Goal: Information Seeking & Learning: Learn about a topic

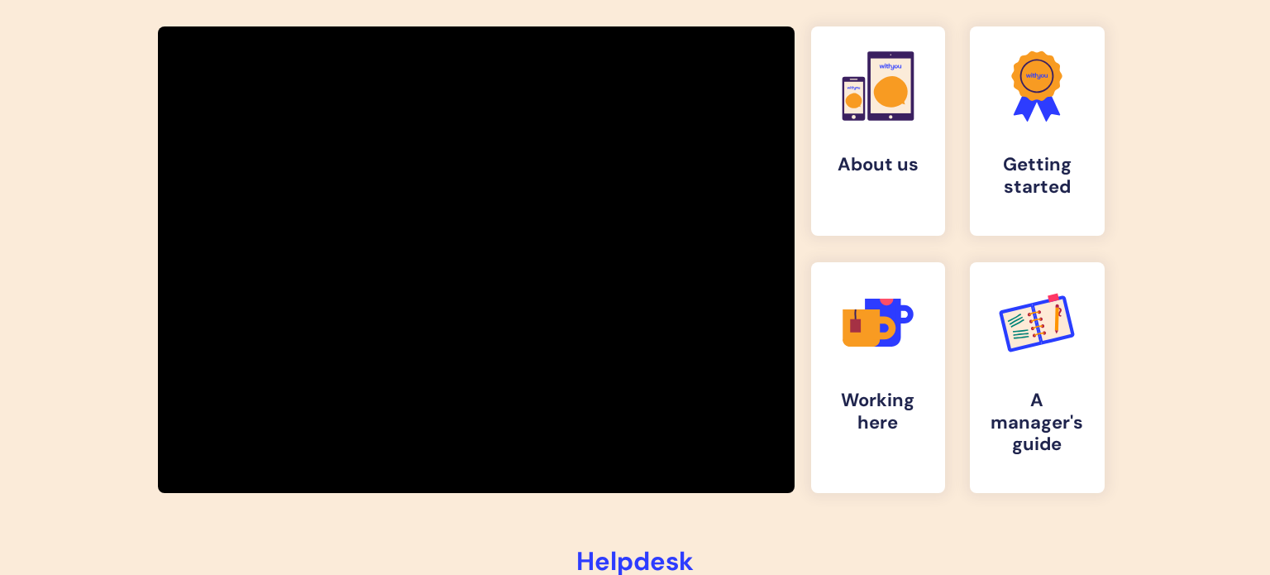
scroll to position [289, 0]
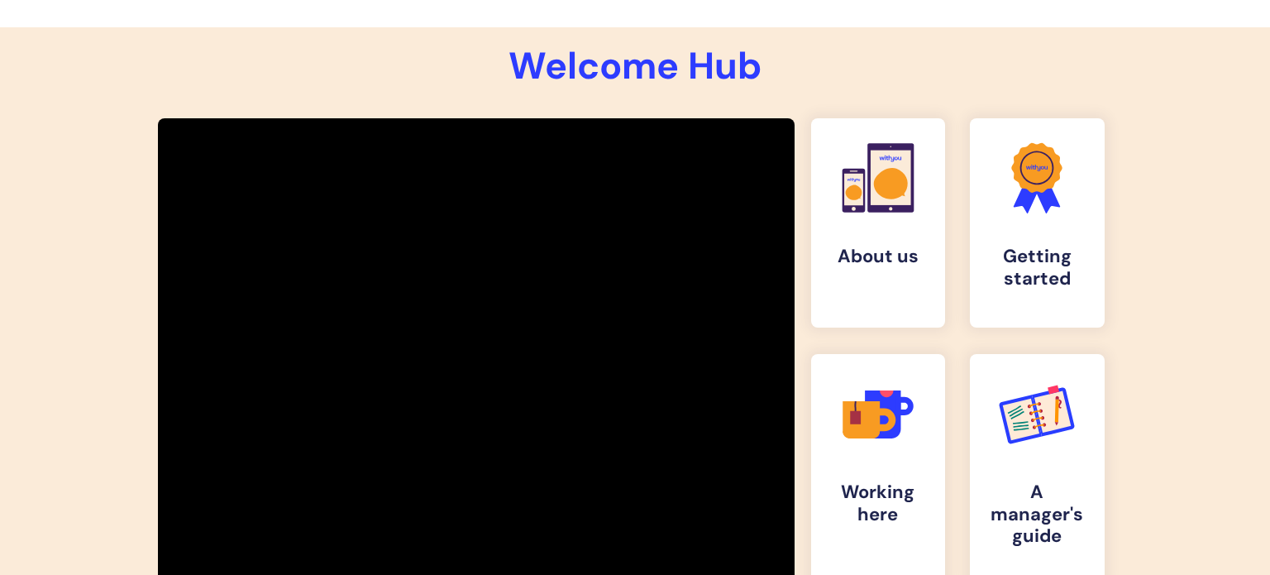
scroll to position [202, 0]
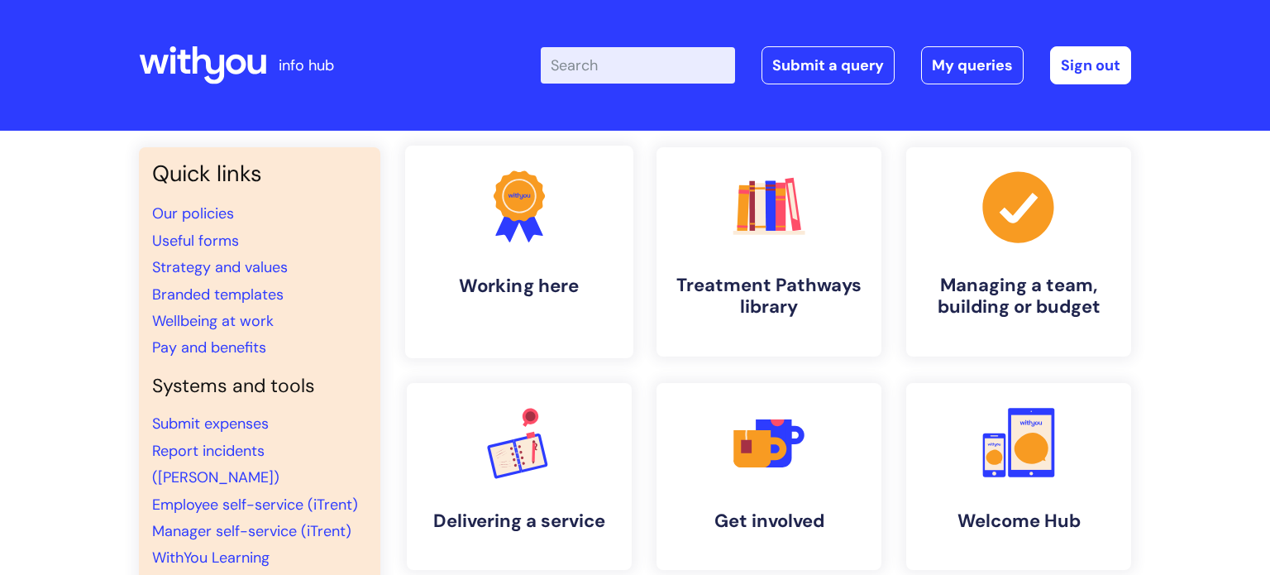
scroll to position [60, 0]
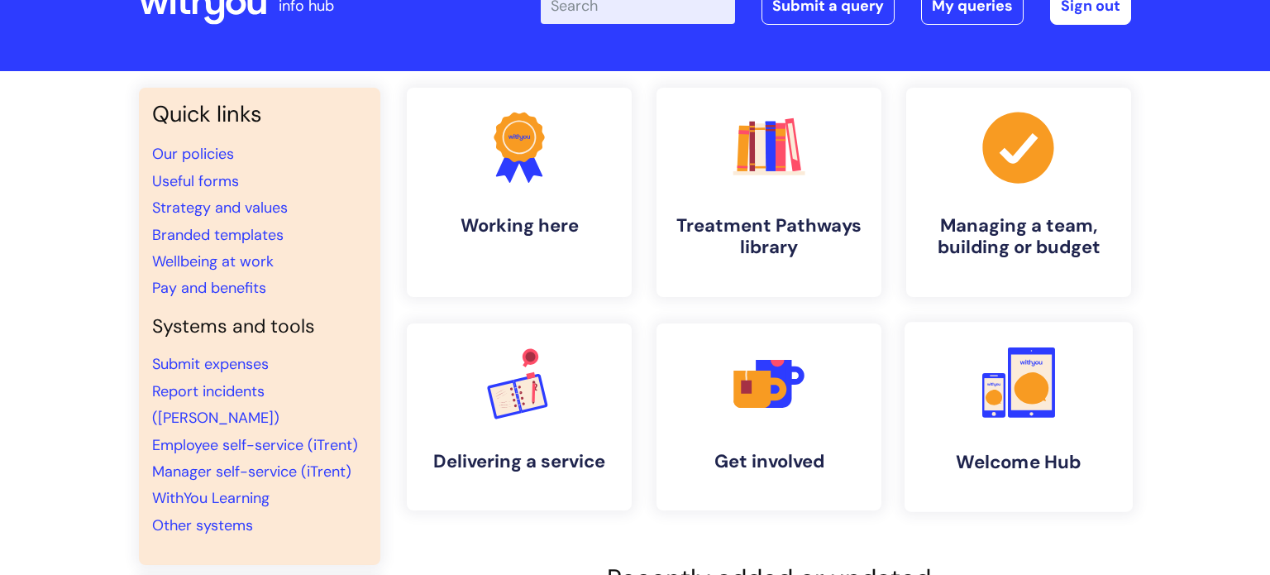
click at [983, 396] on rect at bounding box center [993, 395] width 23 height 45
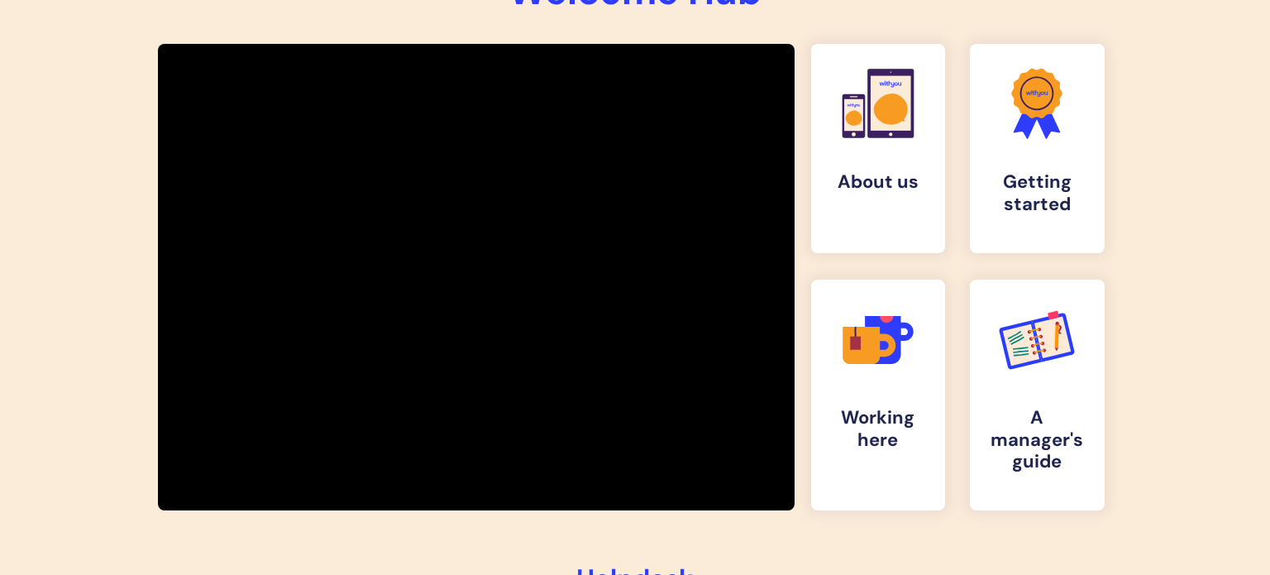
scroll to position [273, 0]
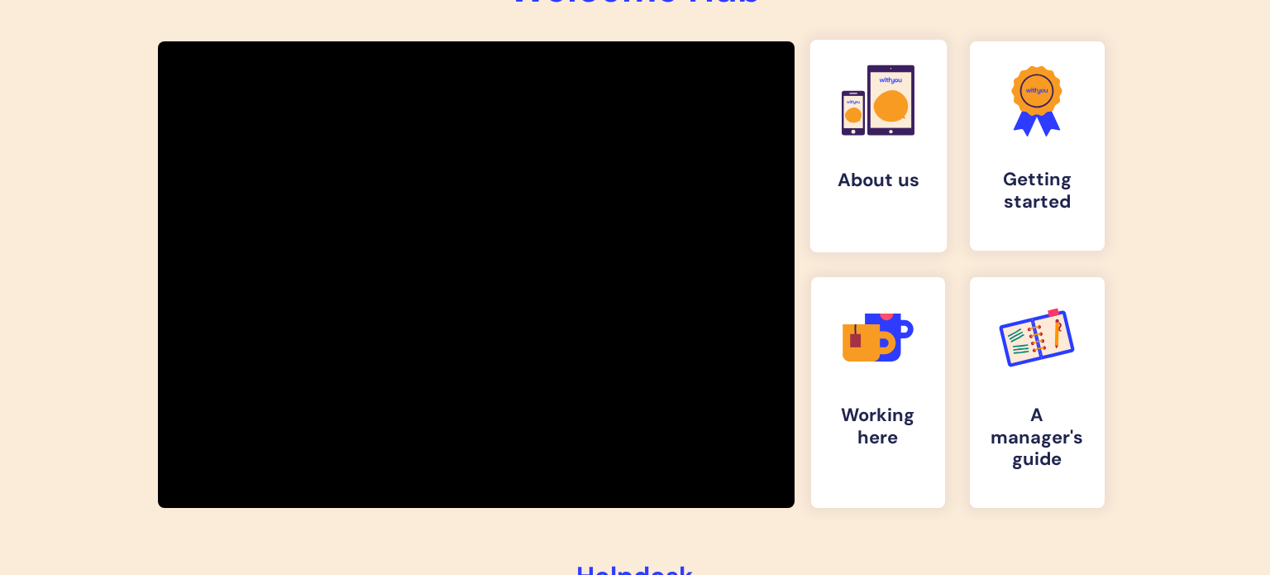
click at [896, 160] on link ".cls-1{fill:#f89b22;}.cls-1,.cls-2,.cls-3,.cls-4{stroke-width:0px;}.cls-2{fill:…" at bounding box center [878, 146] width 136 height 213
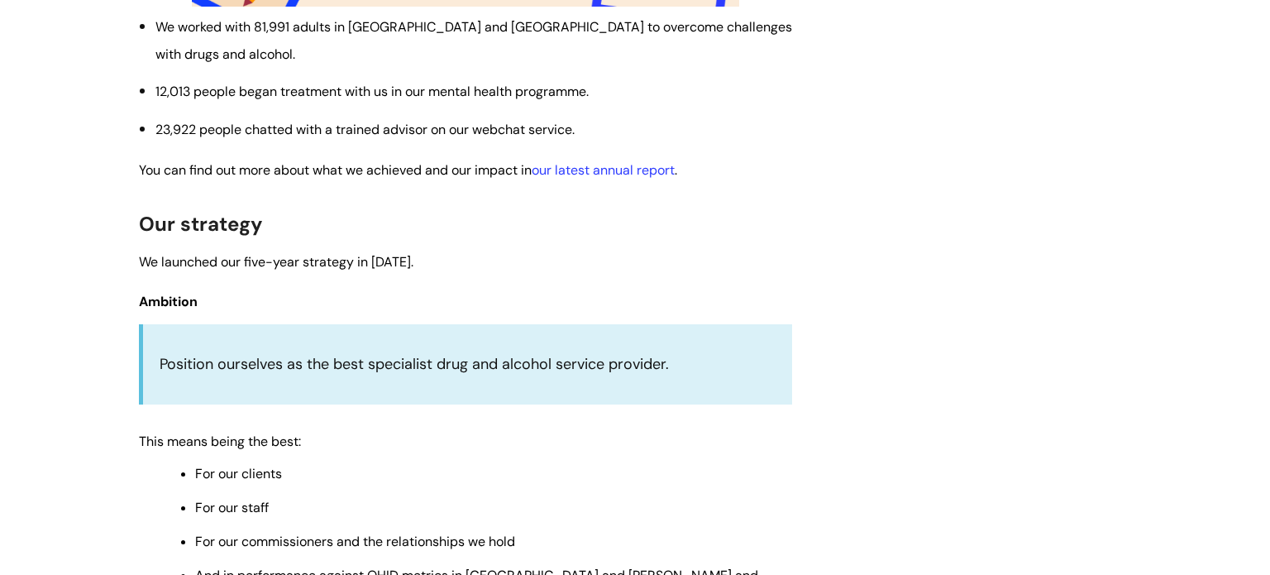
scroll to position [2926, 0]
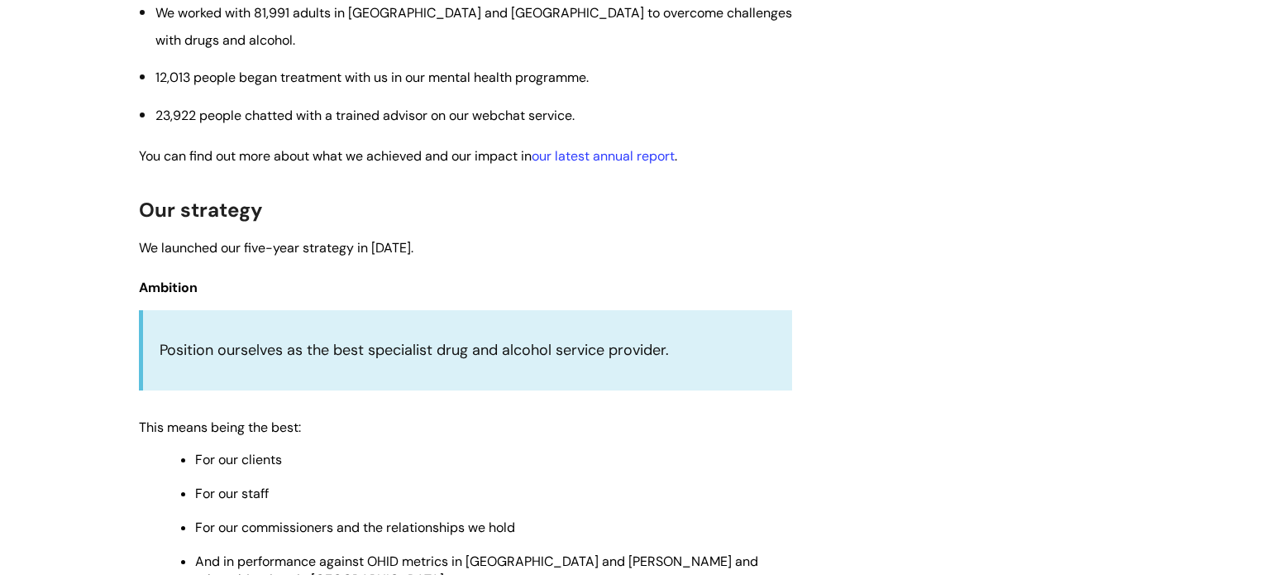
click at [405, 448] on ul "For our clients For our staff For our commissioners and the relationships we ho…" at bounding box center [473, 518] width 637 height 141
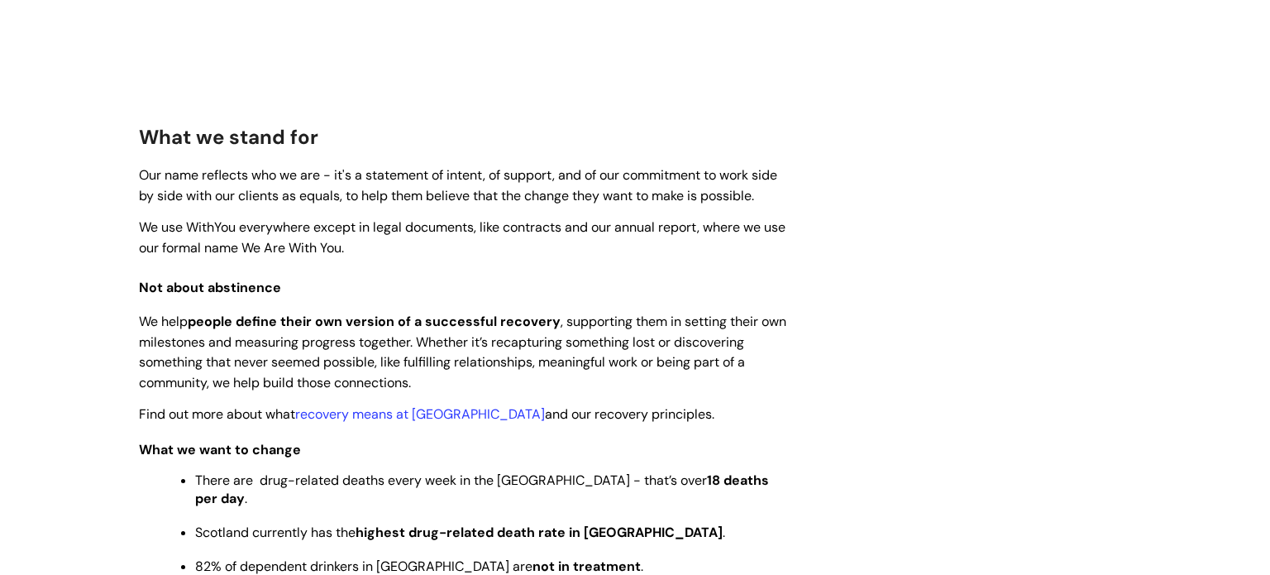
scroll to position [1815, 0]
click at [384, 406] on link "recovery means at WithYou" at bounding box center [420, 414] width 250 height 17
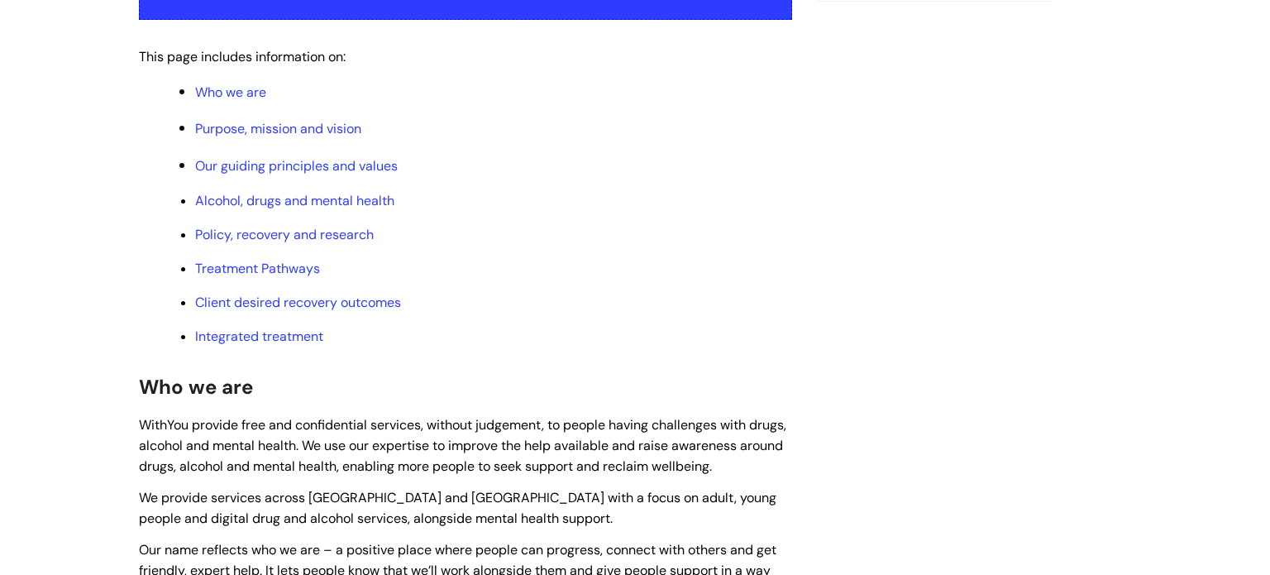
scroll to position [399, 0]
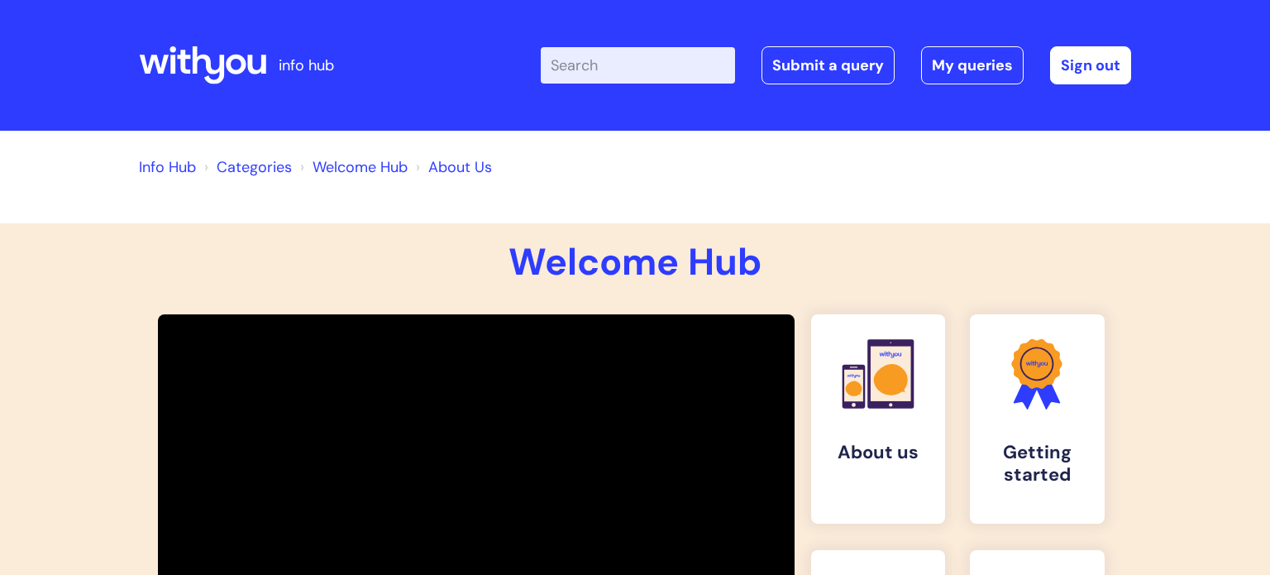
scroll to position [275, 0]
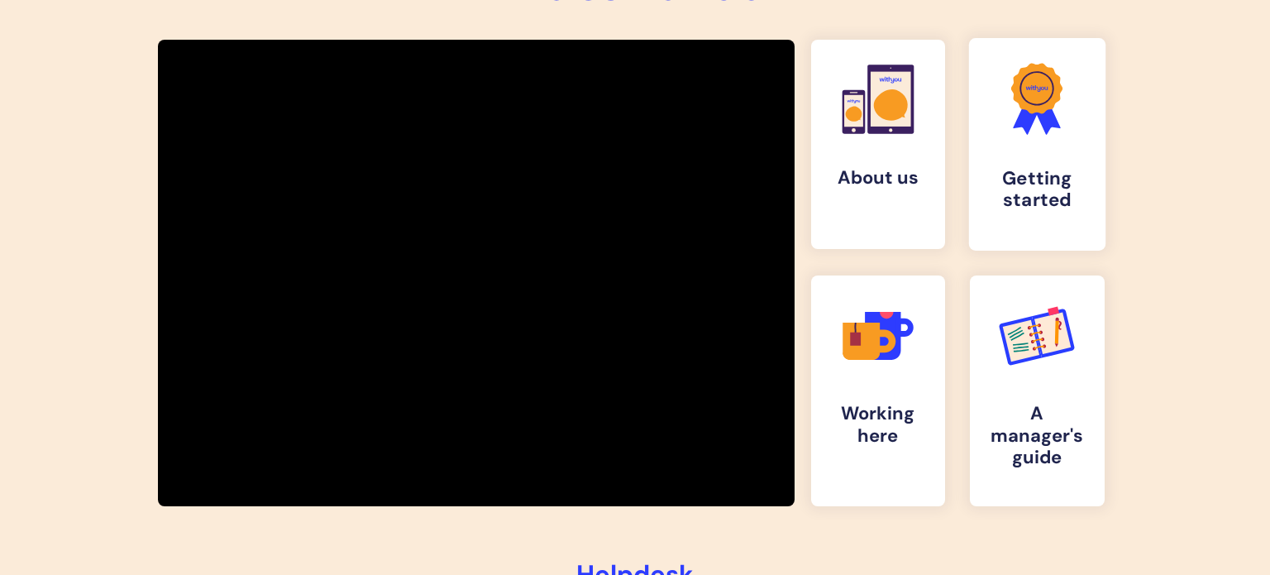
click at [1064, 194] on h4 "Getting started" at bounding box center [1036, 190] width 109 height 45
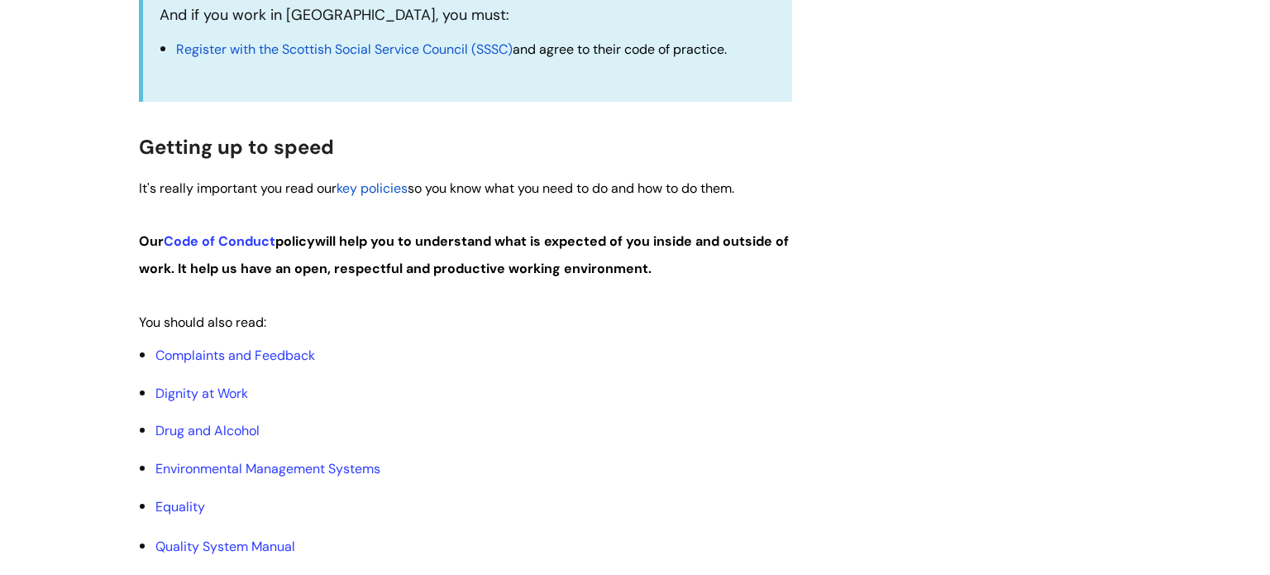
scroll to position [757, 0]
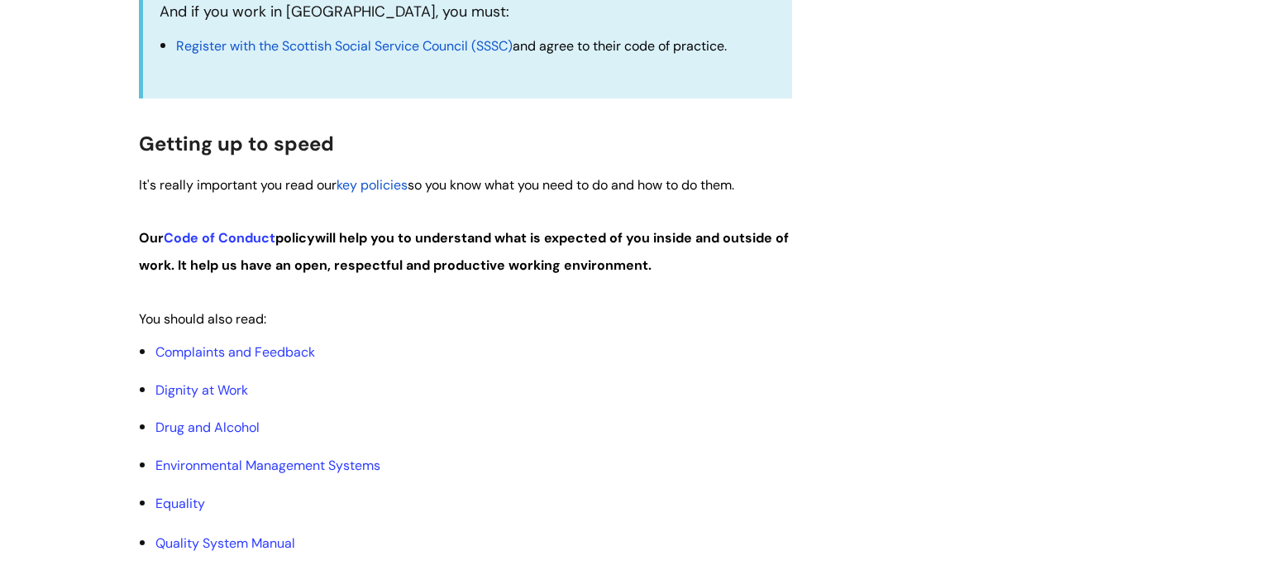
click at [391, 186] on span "key policies" at bounding box center [372, 184] width 71 height 17
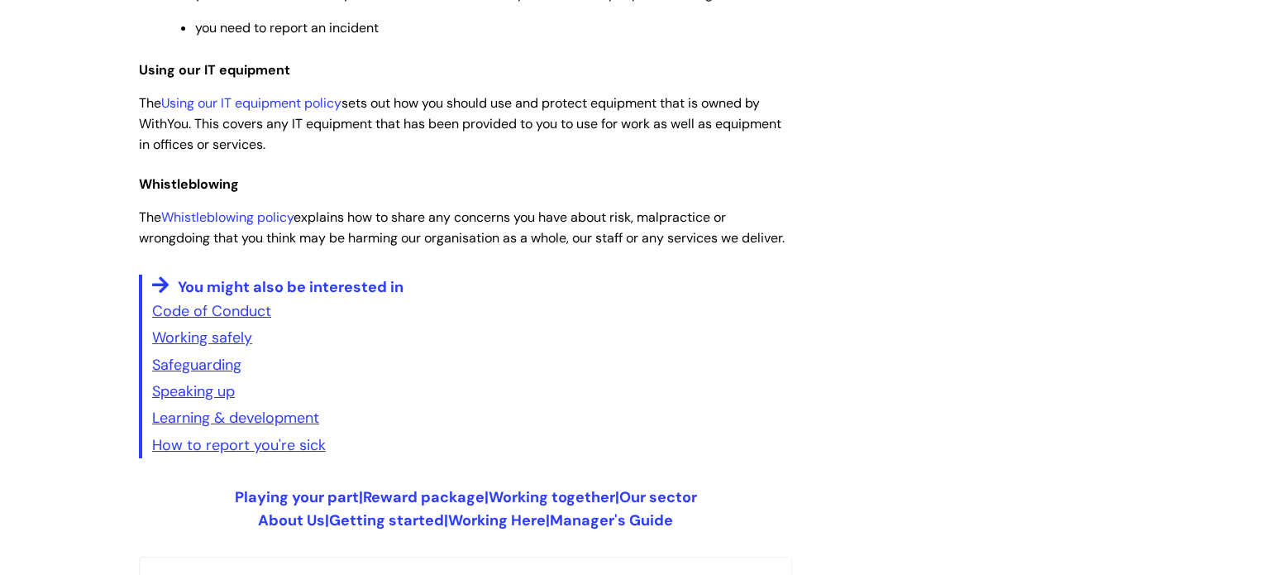
scroll to position [1556, 0]
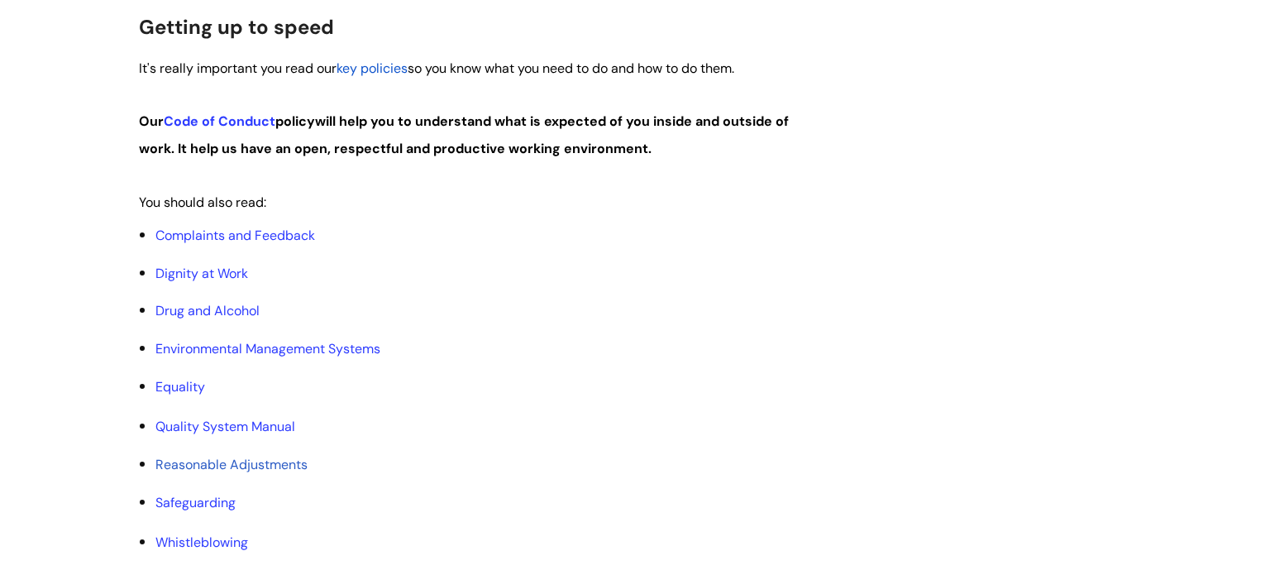
scroll to position [873, 0]
click at [225, 127] on link "Code of Conduct" at bounding box center [220, 120] width 112 height 17
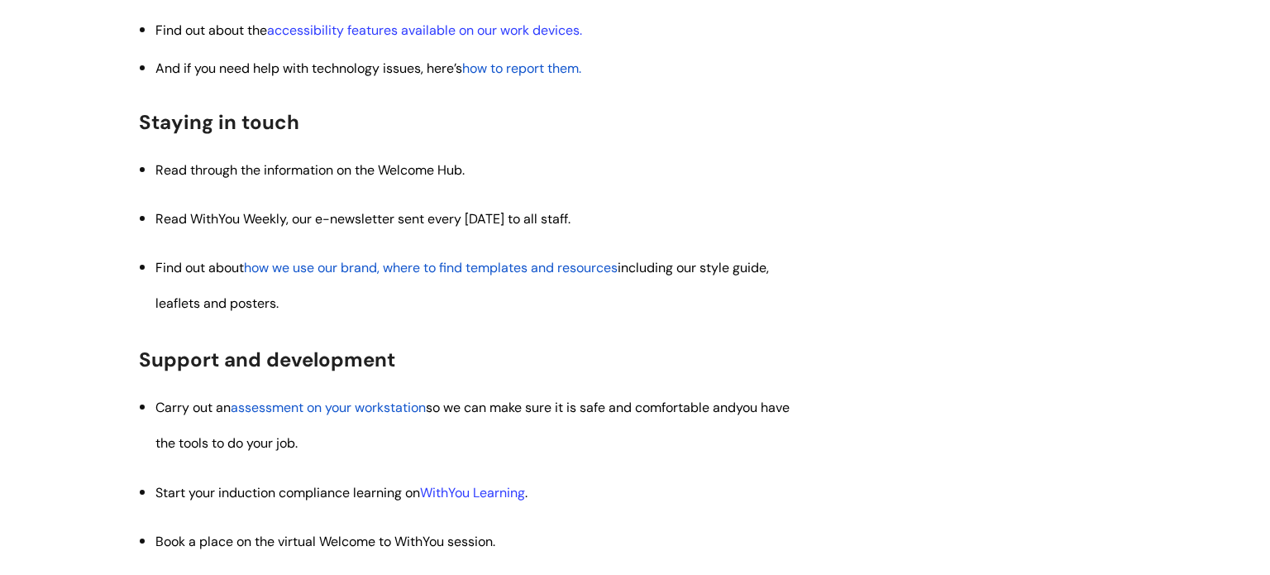
scroll to position [1752, 0]
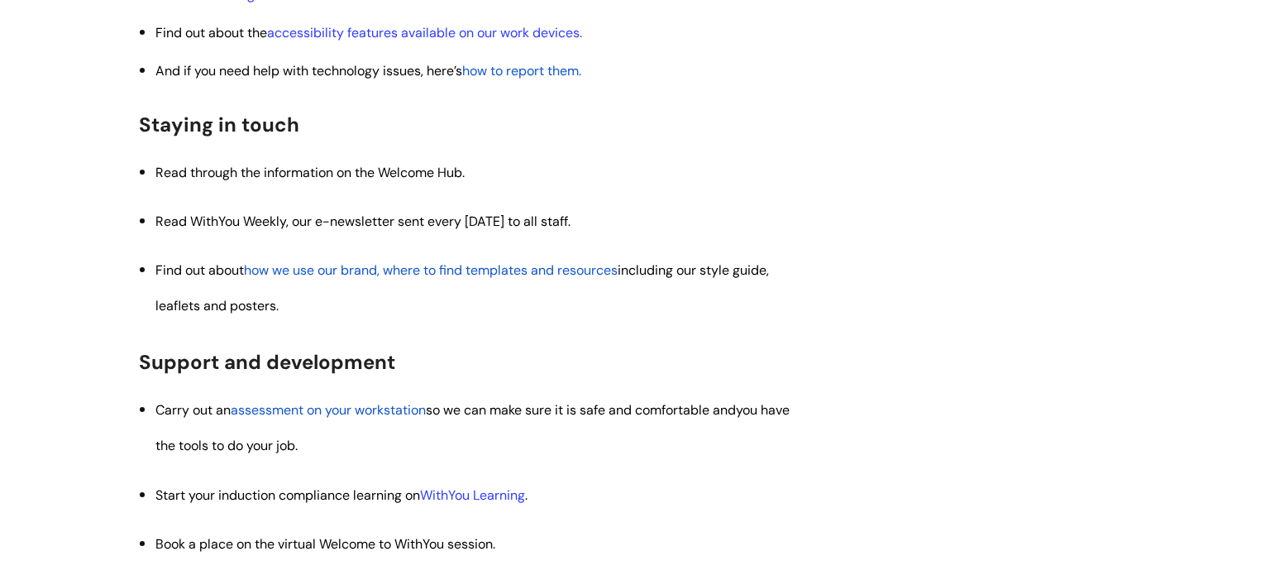
click at [582, 279] on span "how we use our brand, where to find templates and resources" at bounding box center [431, 269] width 374 height 17
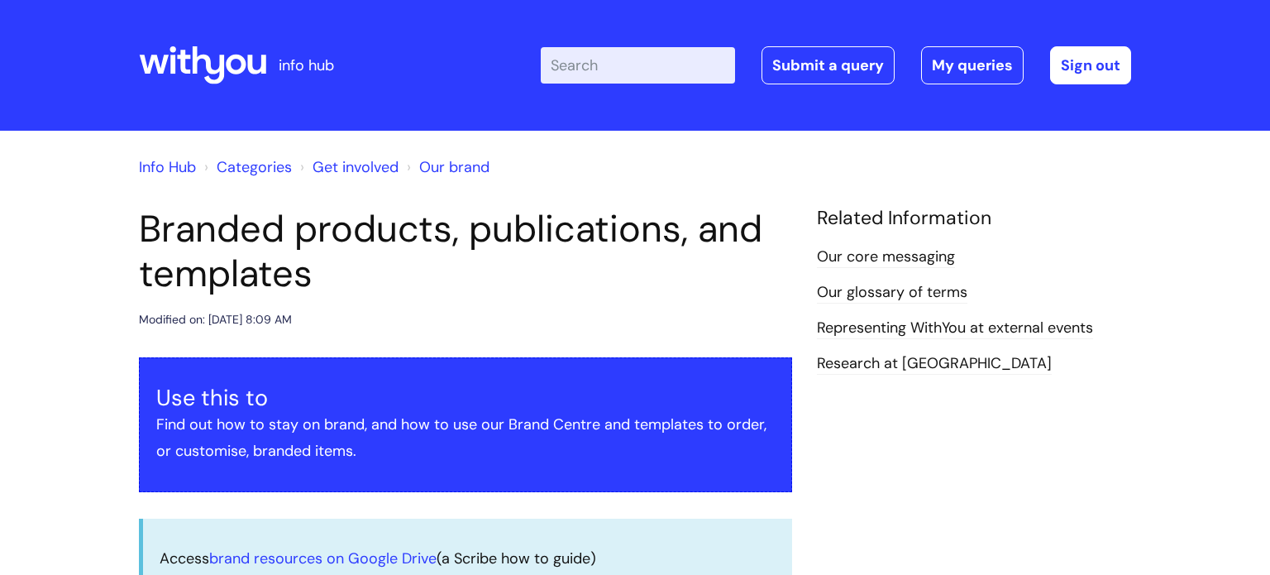
click at [582, 279] on h1 "Branded products, publications, and templates" at bounding box center [465, 251] width 653 height 89
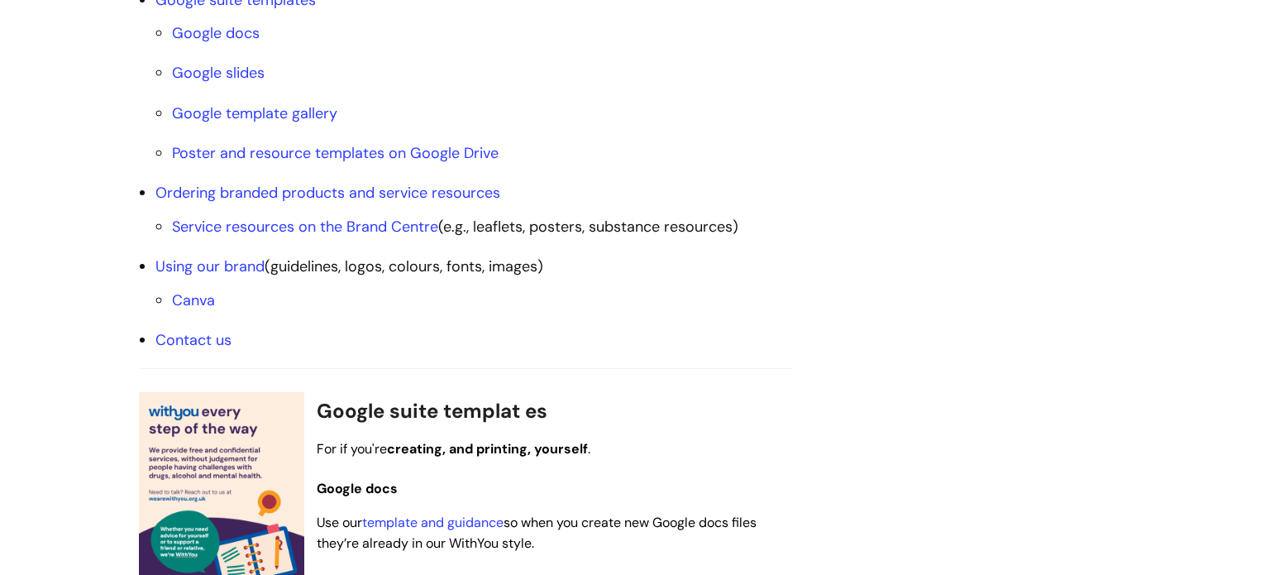
scroll to position [672, 0]
click at [217, 265] on link "Using our brand" at bounding box center [209, 266] width 109 height 20
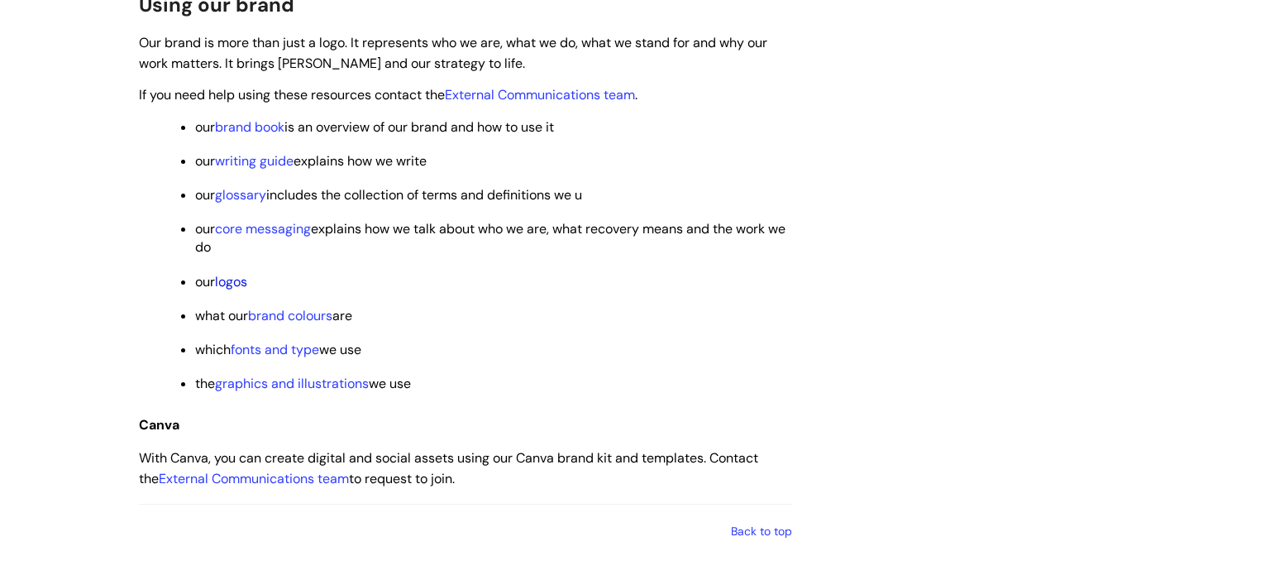
click at [236, 290] on link "logos" at bounding box center [231, 281] width 32 height 17
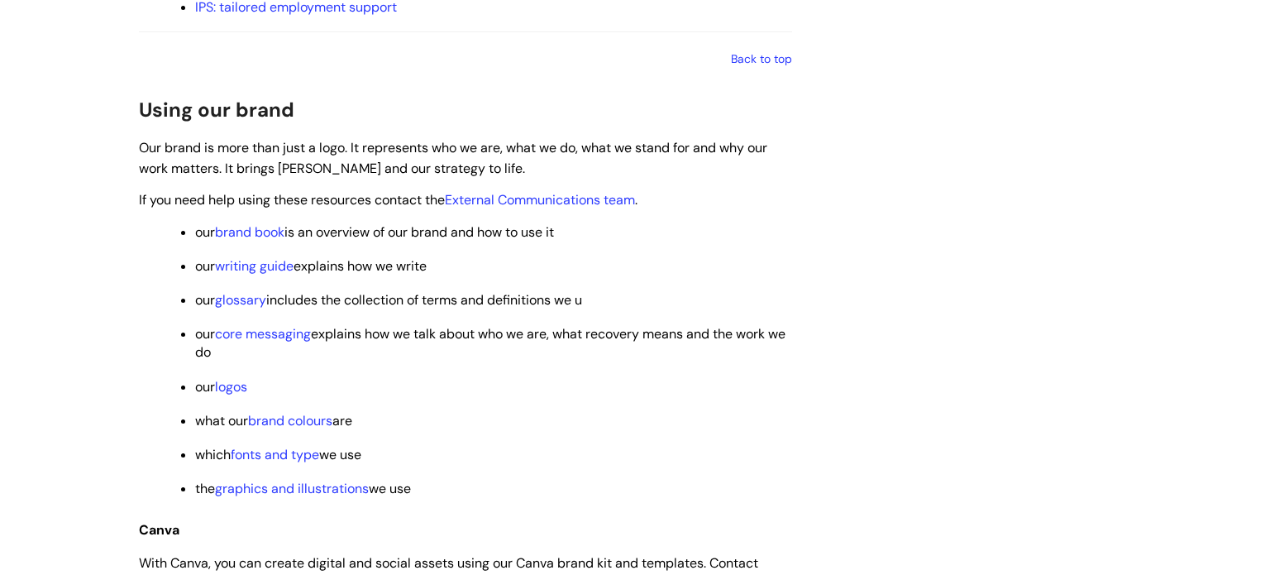
scroll to position [2331, 0]
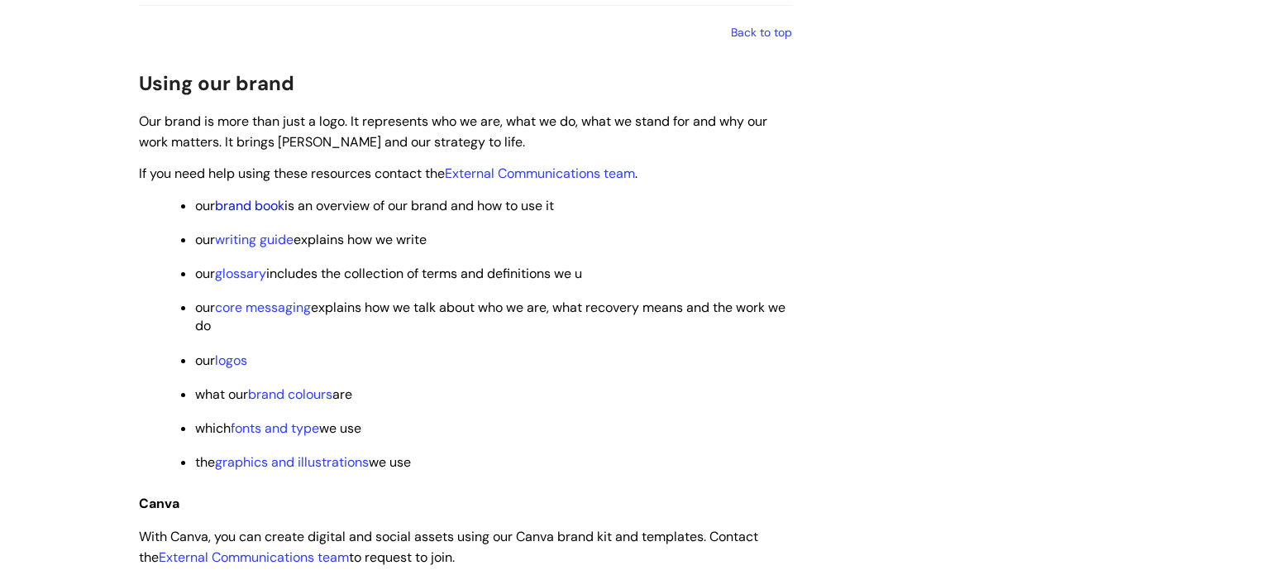
click at [244, 214] on link "brand book" at bounding box center [249, 205] width 69 height 17
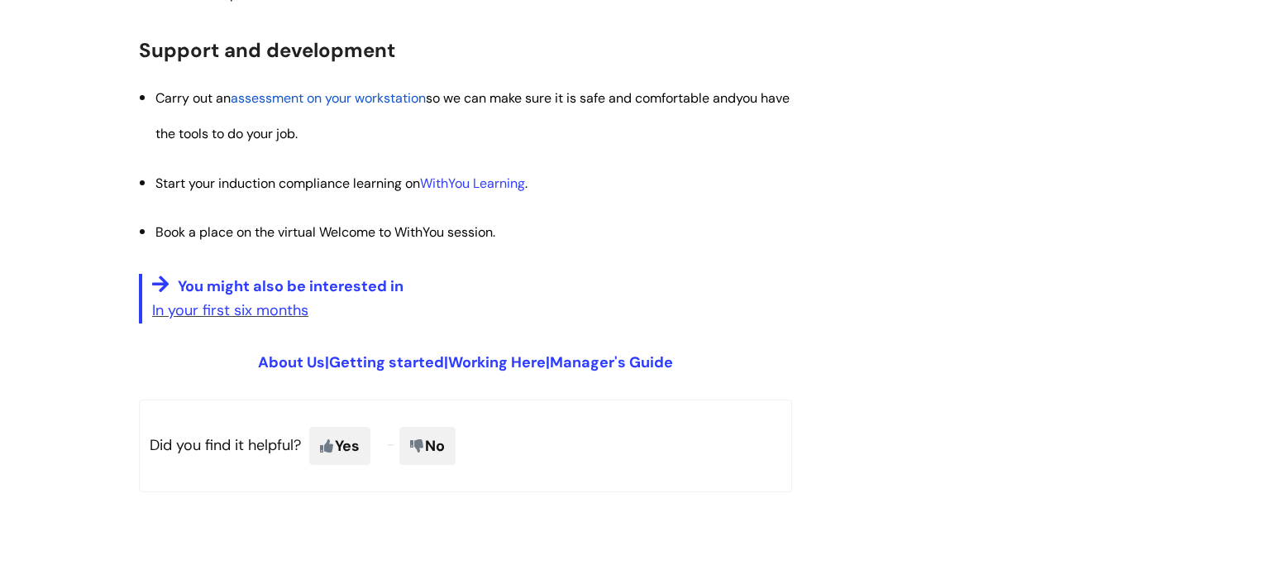
scroll to position [2067, 0]
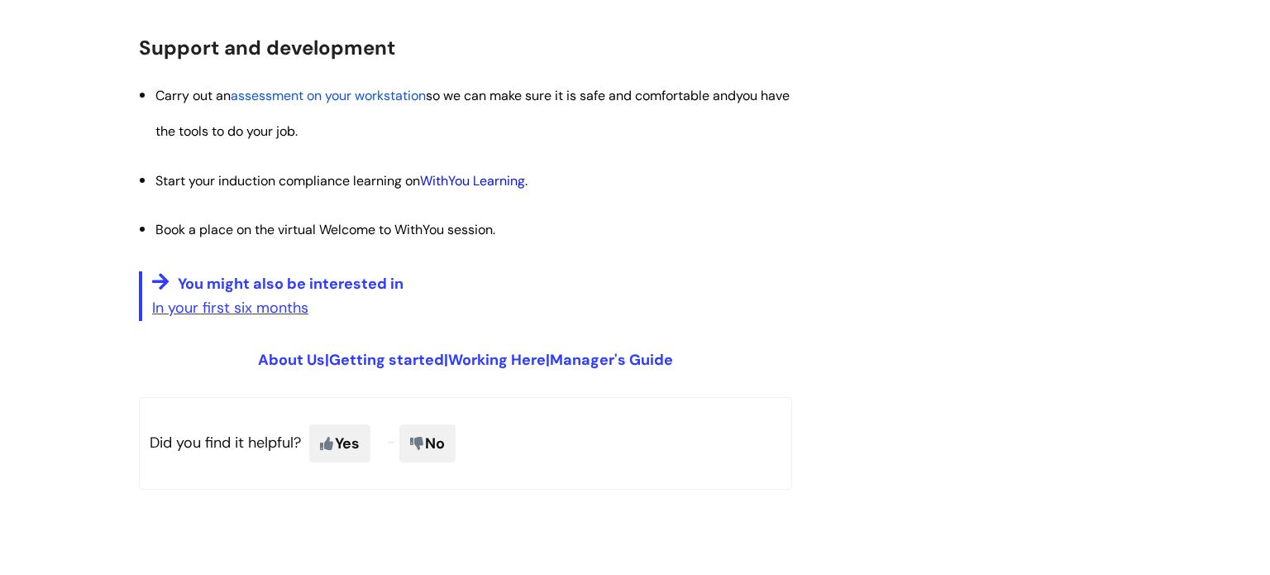
click at [468, 181] on link "WithYou Learning" at bounding box center [472, 180] width 105 height 17
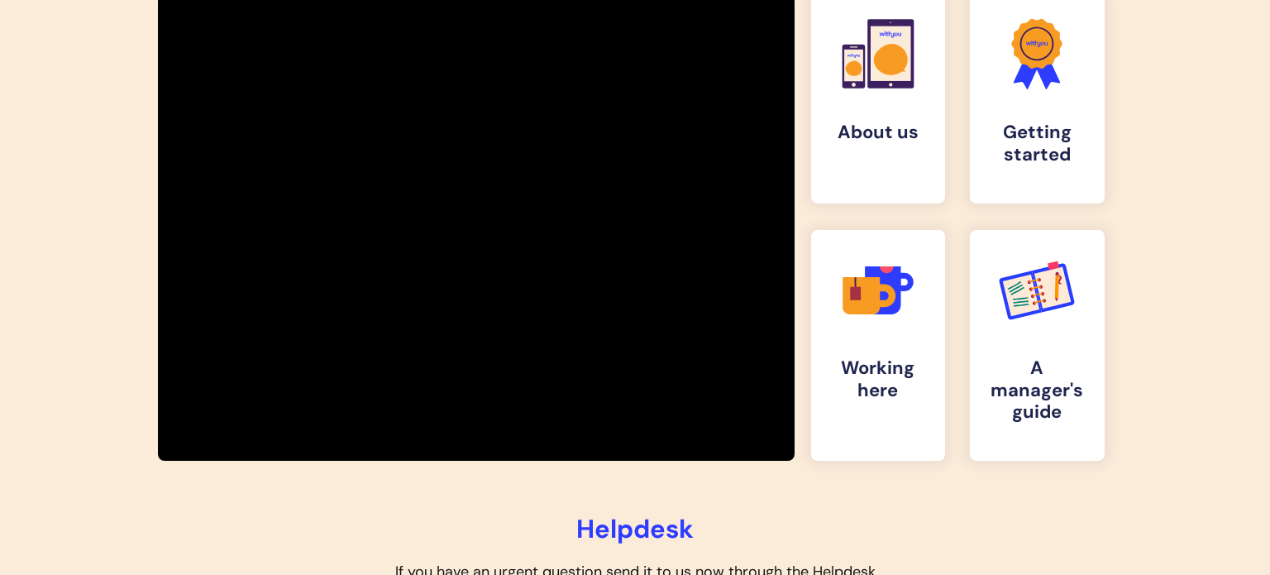
scroll to position [321, 0]
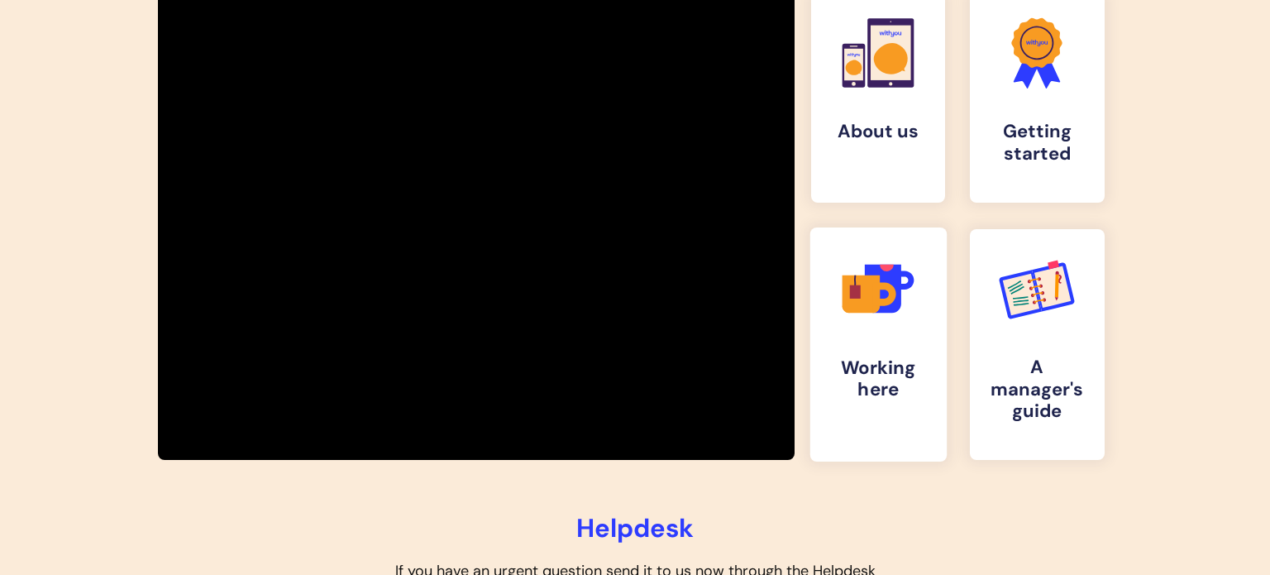
click at [810, 366] on link ".cls-1{fill:#f89b22;}.cls-1,.cls-2,.cls-3,.cls-4,.cls-5{stroke-width:0px;}.cls-…" at bounding box center [878, 344] width 136 height 234
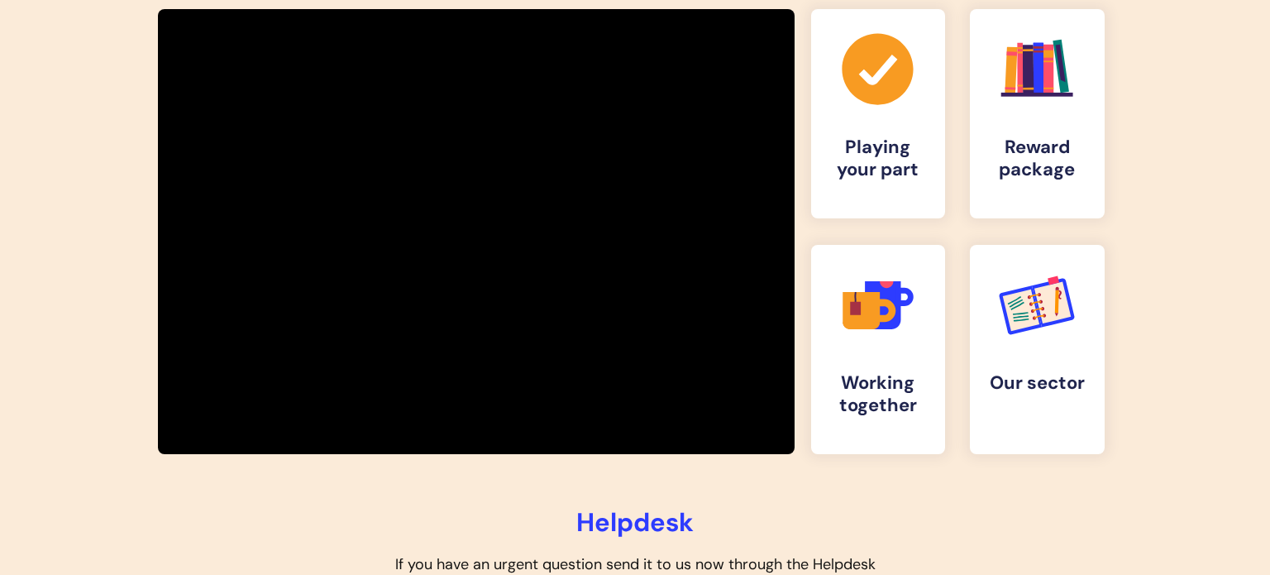
scroll to position [307, 0]
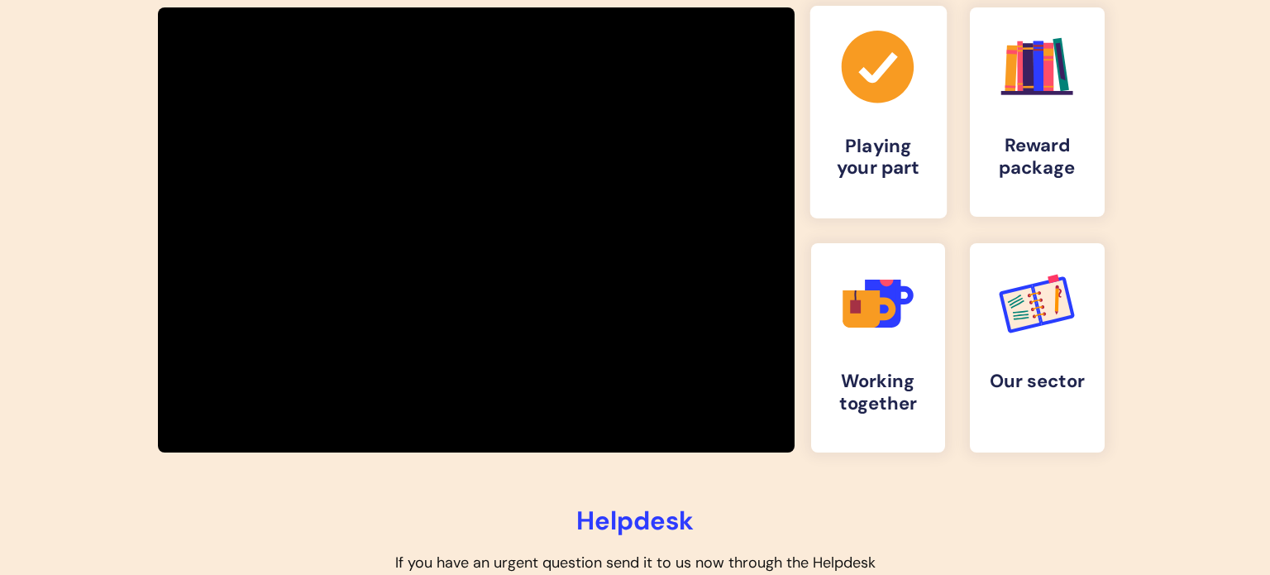
click at [887, 165] on h4 "Playing your part" at bounding box center [878, 158] width 109 height 45
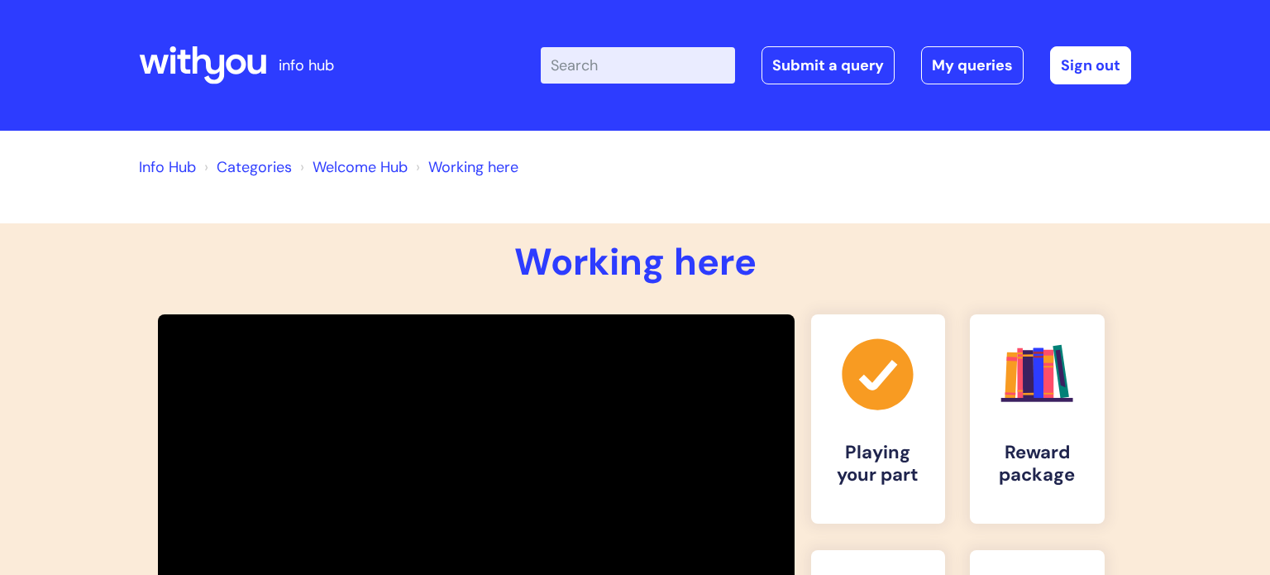
scroll to position [306, 0]
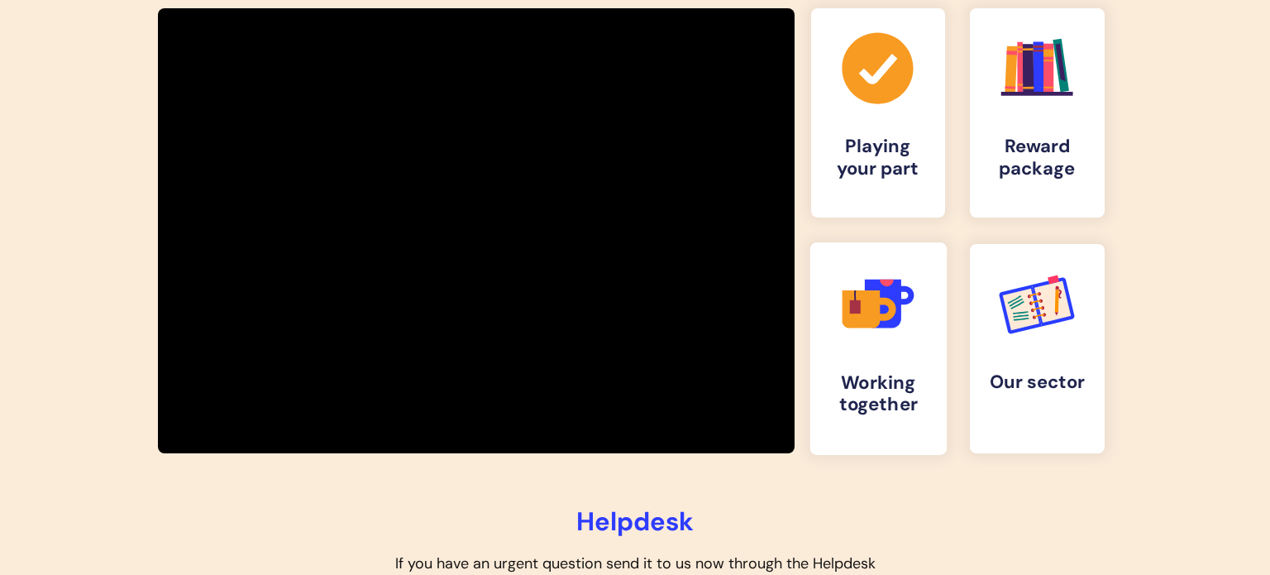
click at [854, 346] on link ".cls-1{fill:#f89b22;}.cls-1,.cls-2,.cls-3,.cls-4,.cls-5{stroke-width:0px;}.cls-…" at bounding box center [878, 348] width 136 height 213
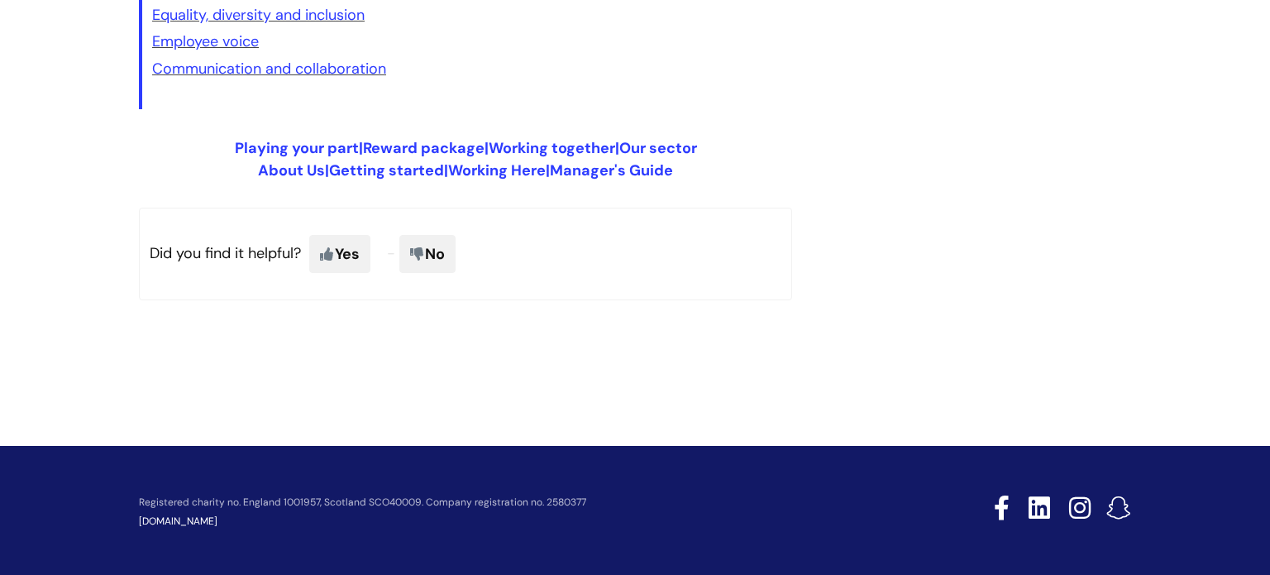
scroll to position [1126, 0]
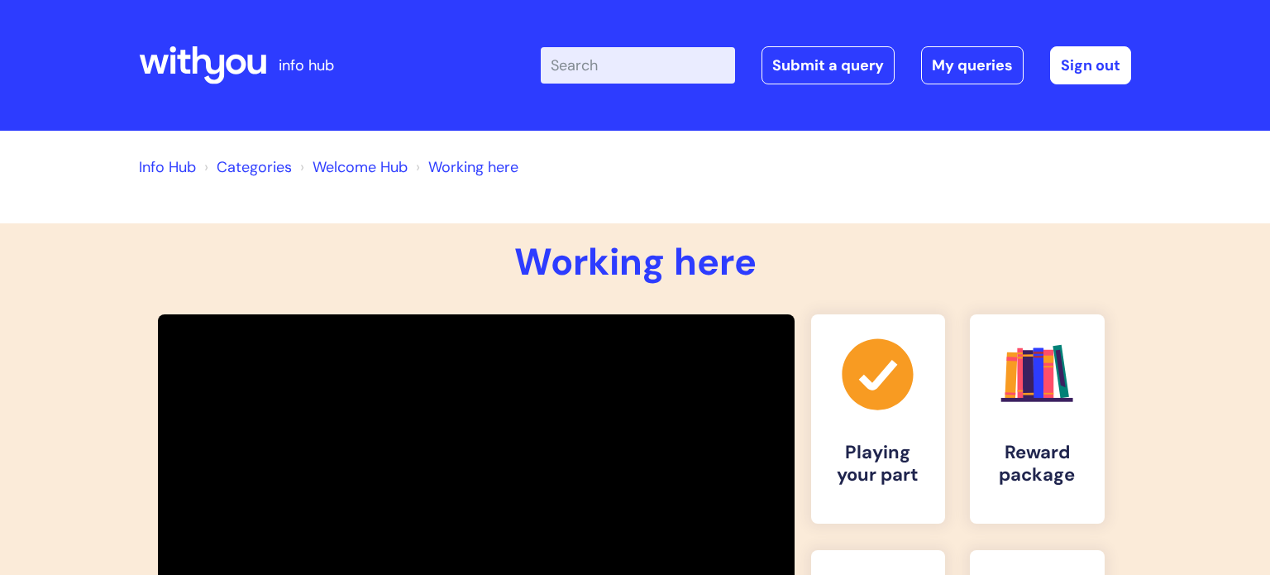
scroll to position [305, 0]
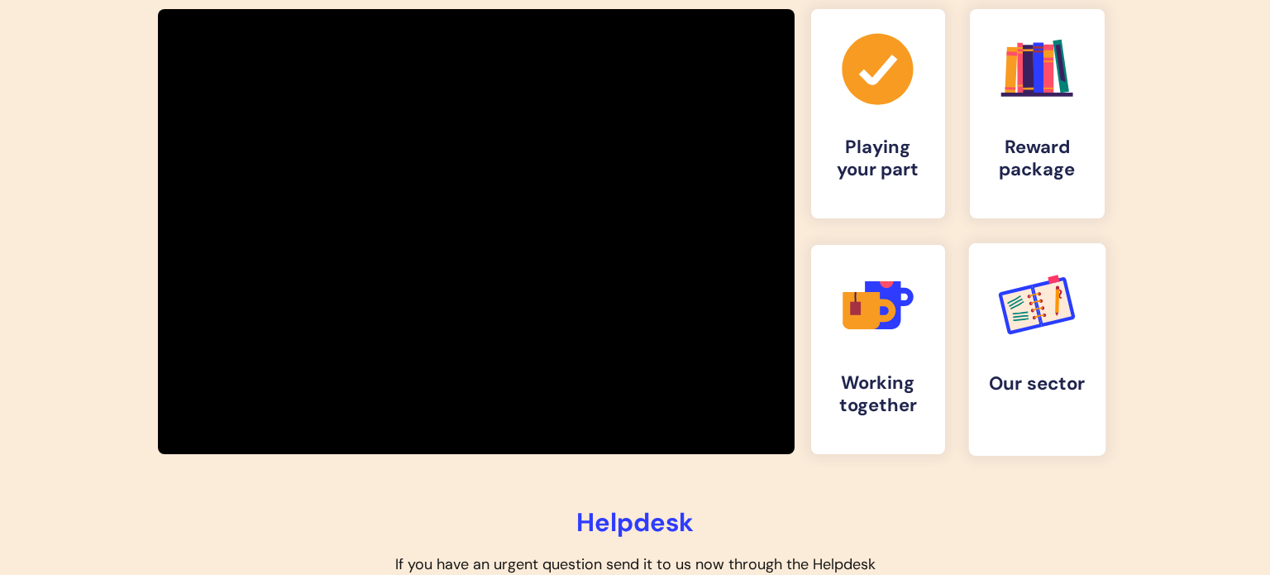
click at [1049, 351] on link ".cls-d-1 { stroke: #008377; } .cls-d-1, .cls-d-2 { fill: none; stroke-miterlimi…" at bounding box center [1037, 349] width 136 height 213
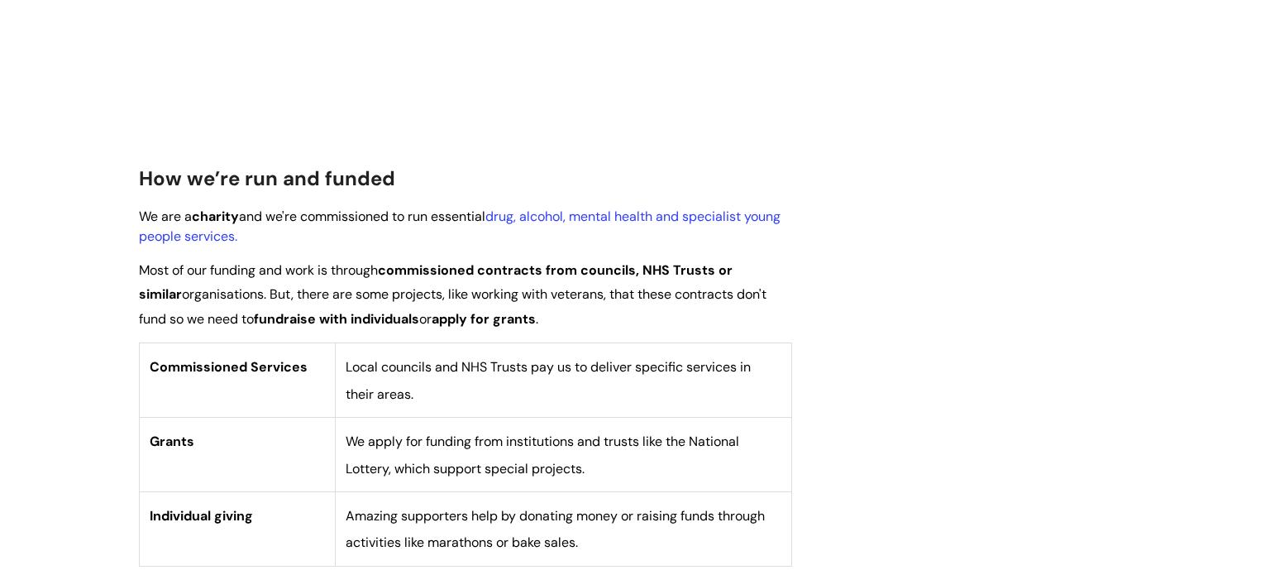
scroll to position [556, 0]
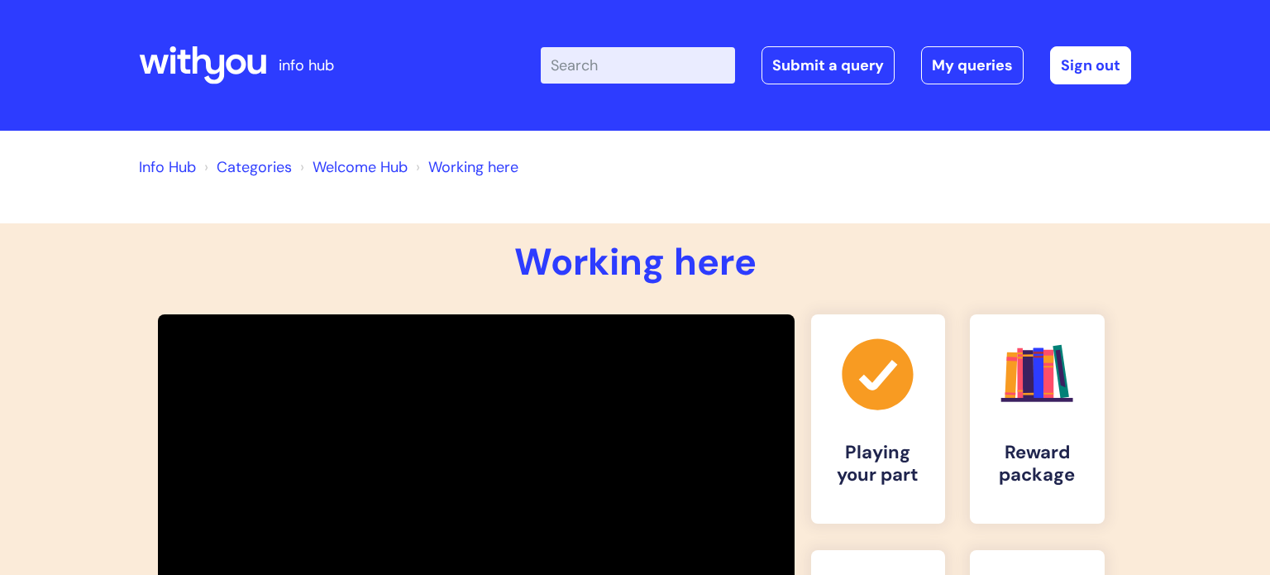
scroll to position [304, 0]
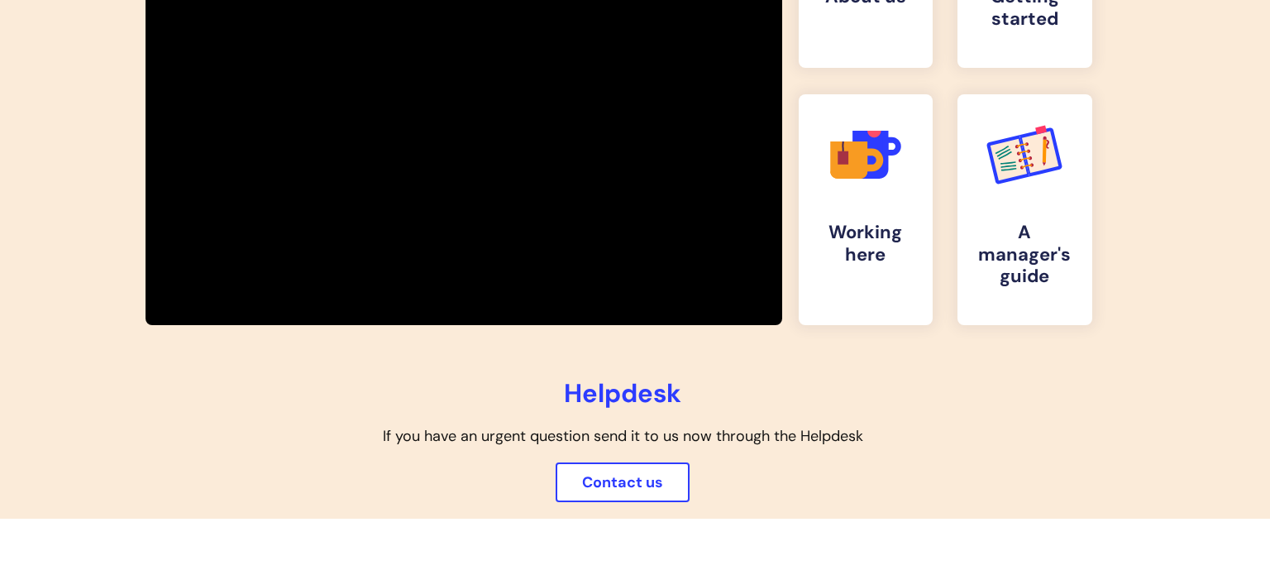
scroll to position [456, 10]
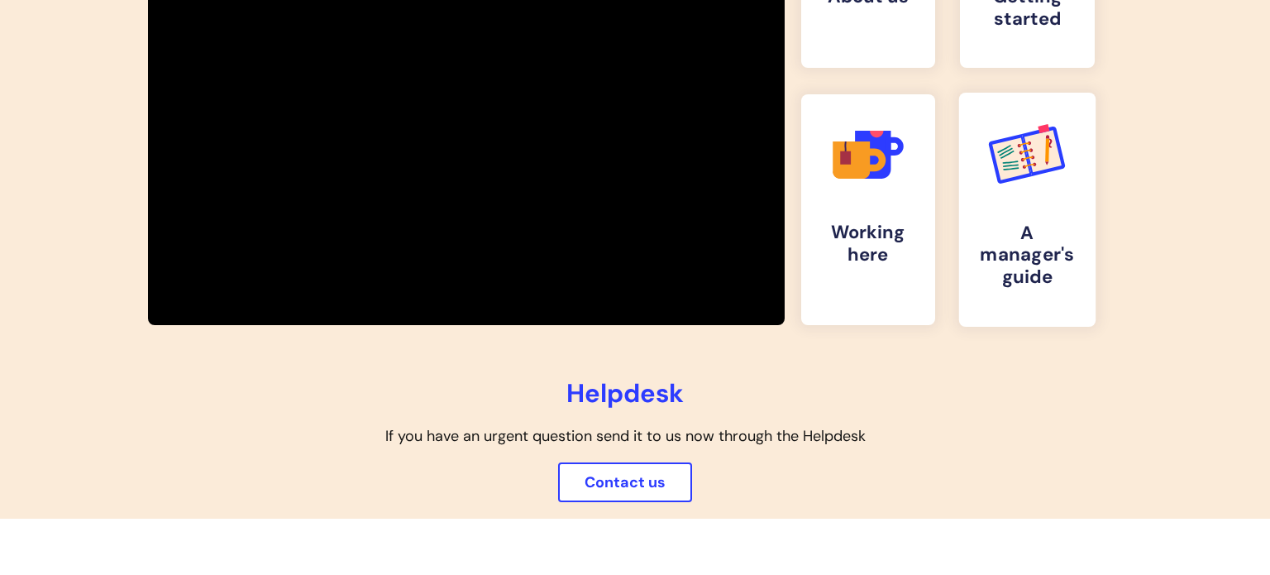
click at [1064, 197] on link ".cls-d-1 { stroke: #008377; } .cls-d-1, .cls-d-2 { fill: none; stroke-miterlimi…" at bounding box center [1027, 210] width 136 height 234
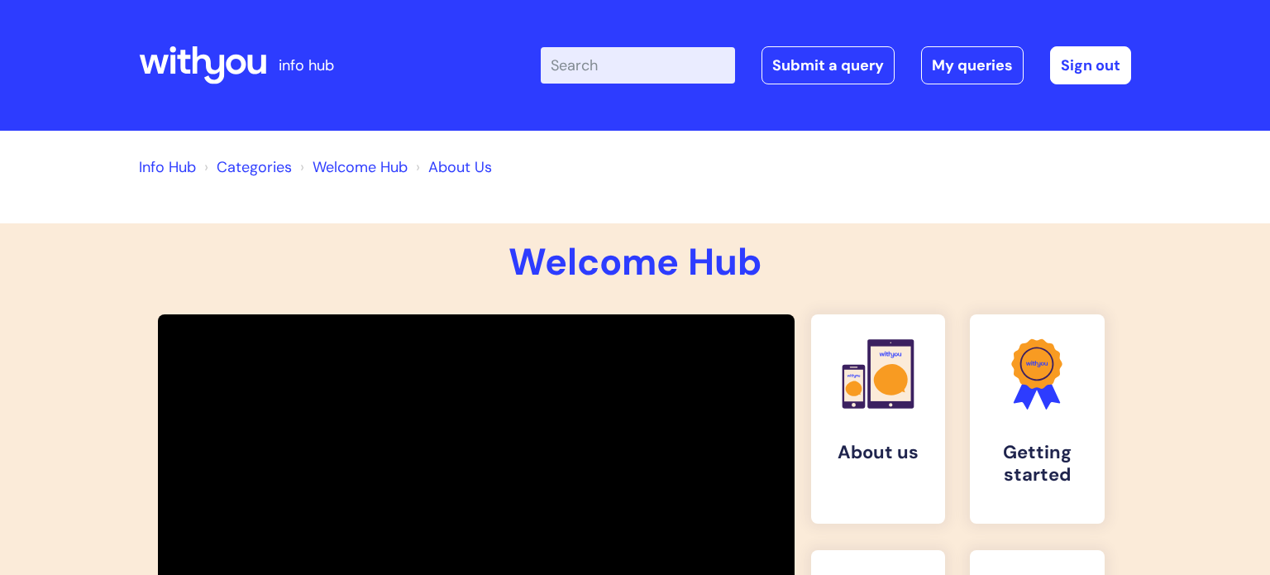
scroll to position [456, 10]
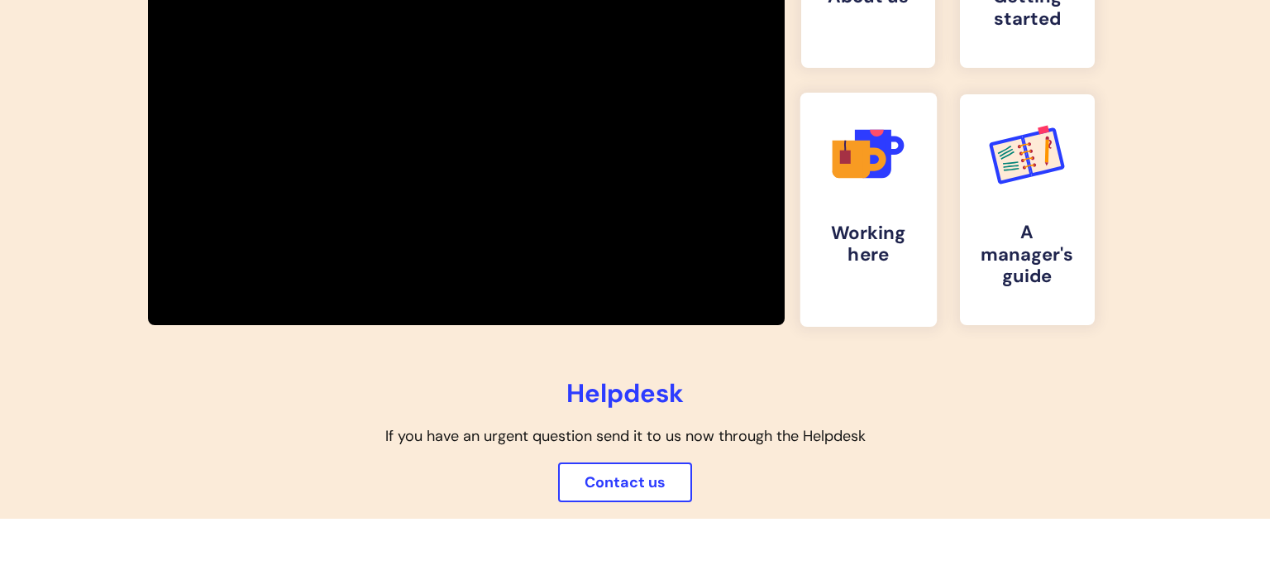
click at [857, 245] on h4 "Working here" at bounding box center [868, 244] width 109 height 45
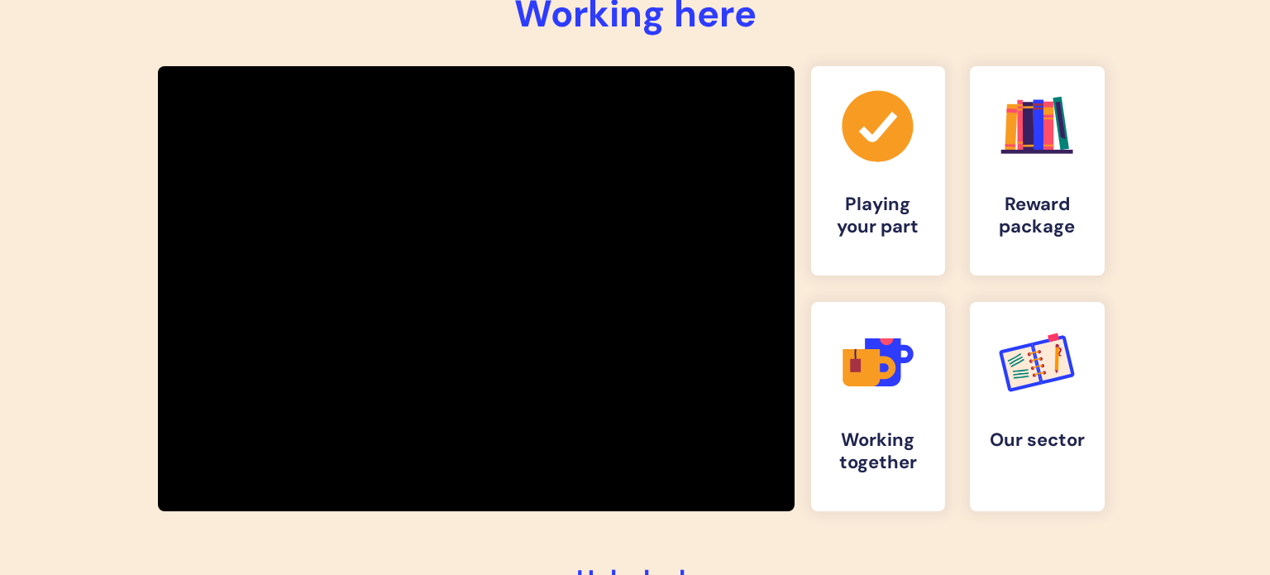
scroll to position [258, 0]
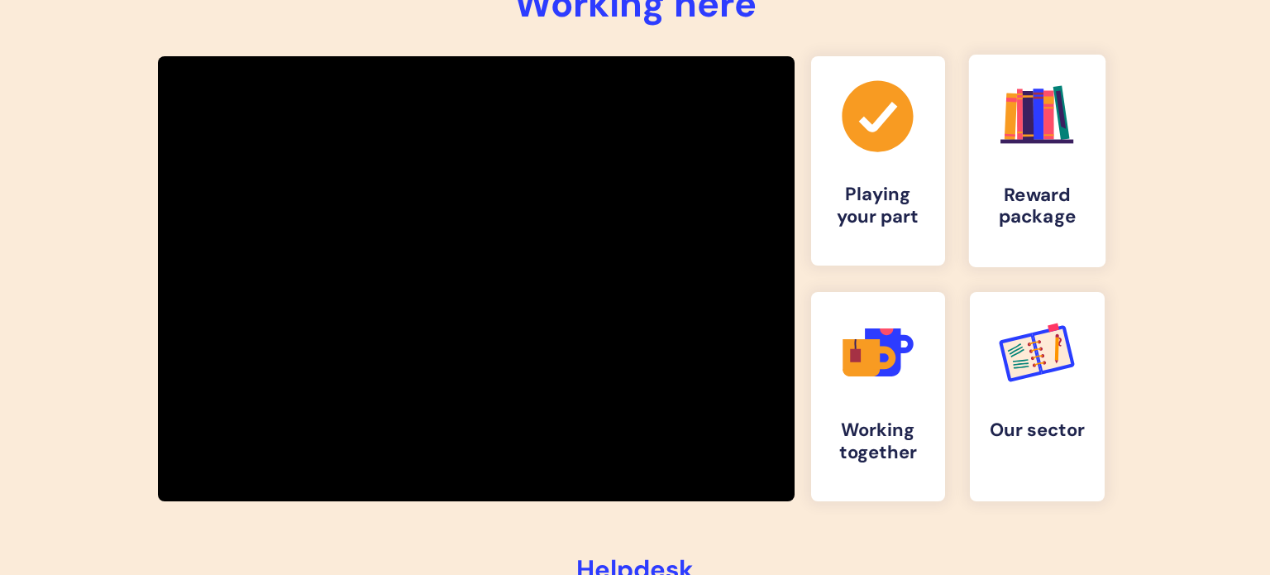
click at [1038, 177] on link ".cls-1{fill:#f89b22;}.cls-1,.cls-2,.cls-3,.cls-4,.cls-5,.cls-6,.cls-7{stroke-wi…" at bounding box center [1037, 161] width 136 height 213
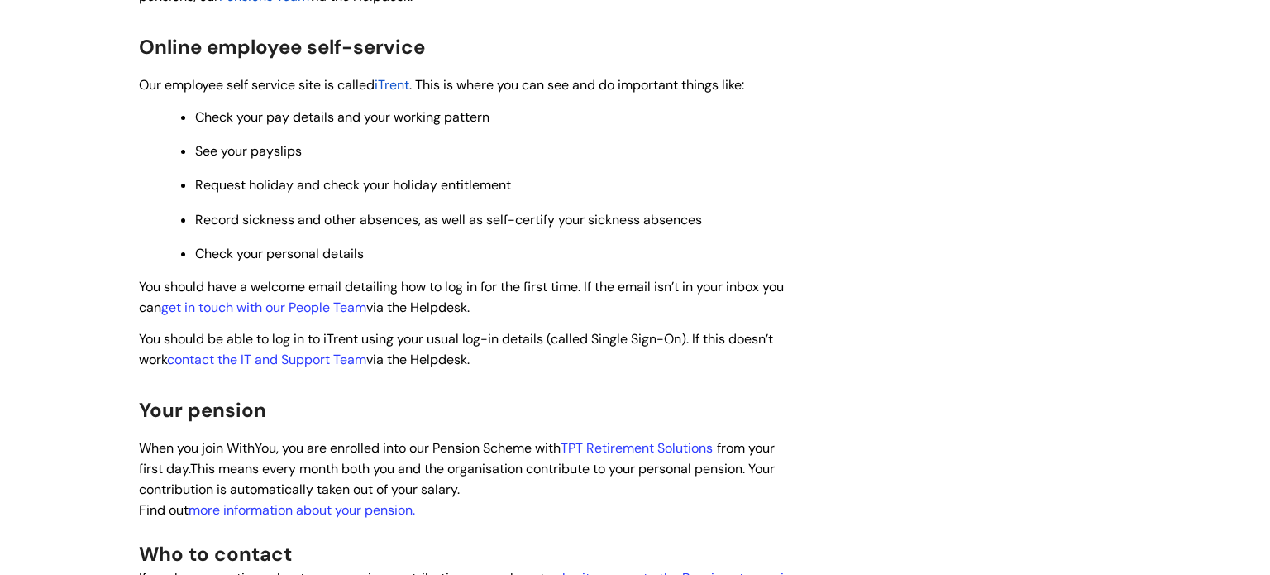
scroll to position [714, 0]
click at [403, 91] on span "iTrent" at bounding box center [392, 83] width 35 height 17
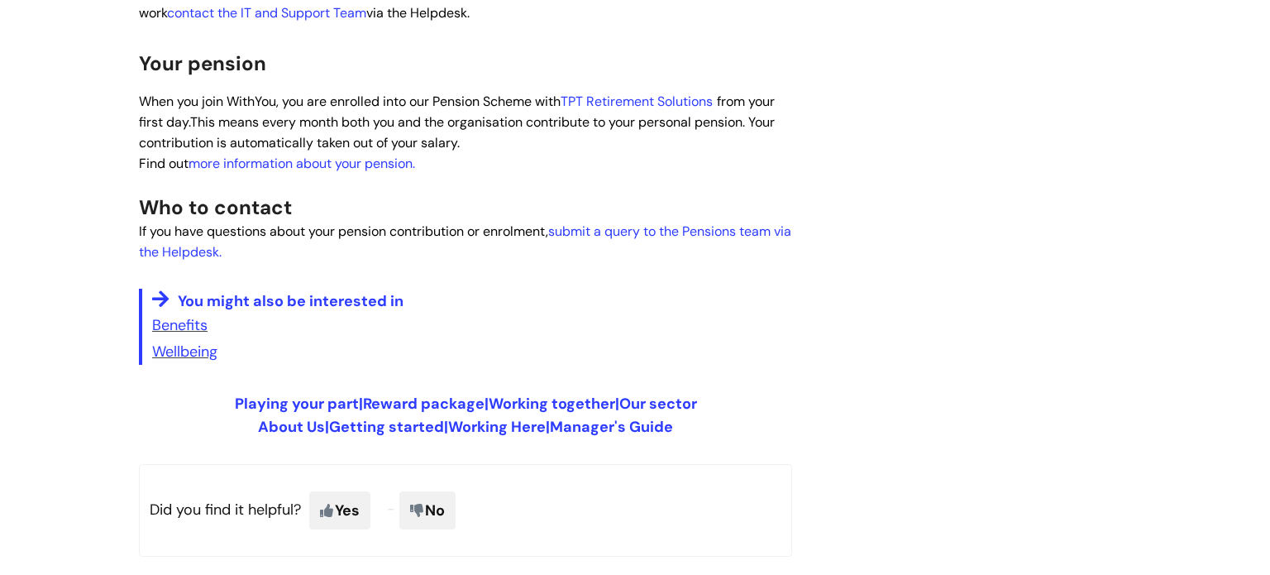
scroll to position [1071, 0]
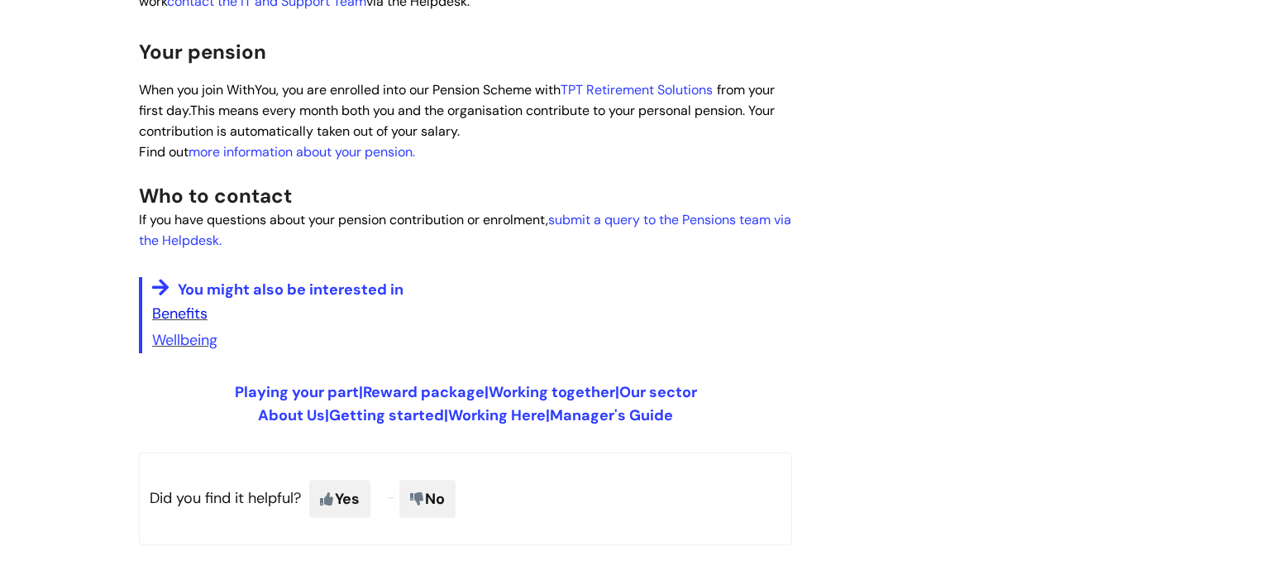
click at [194, 323] on link "Benefits" at bounding box center [179, 314] width 55 height 20
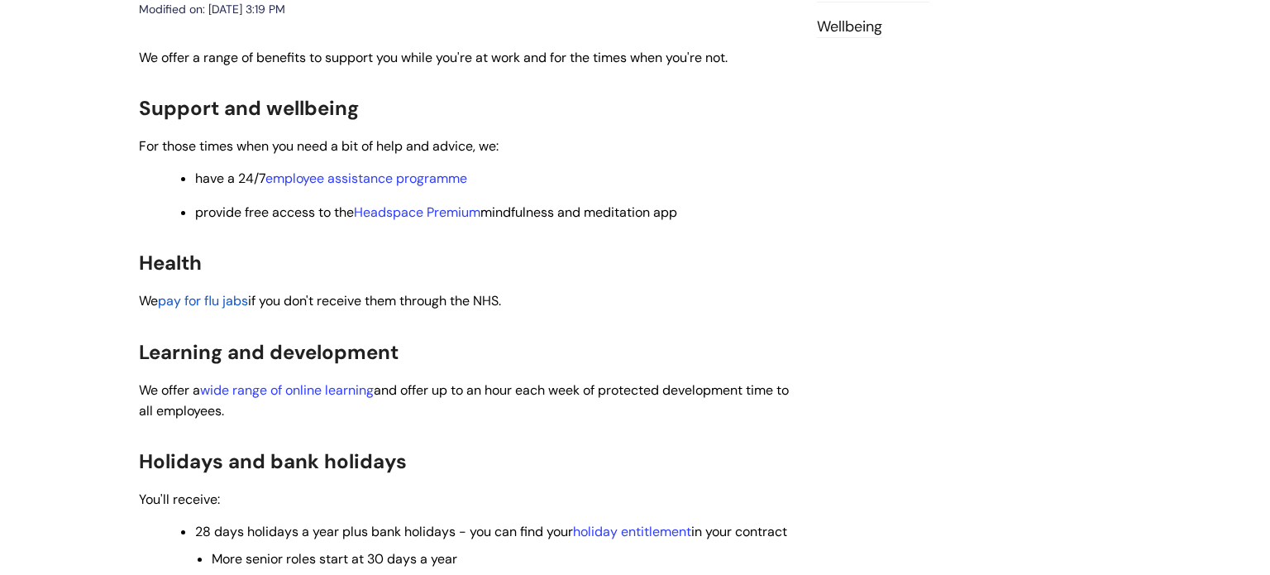
scroll to position [268, 0]
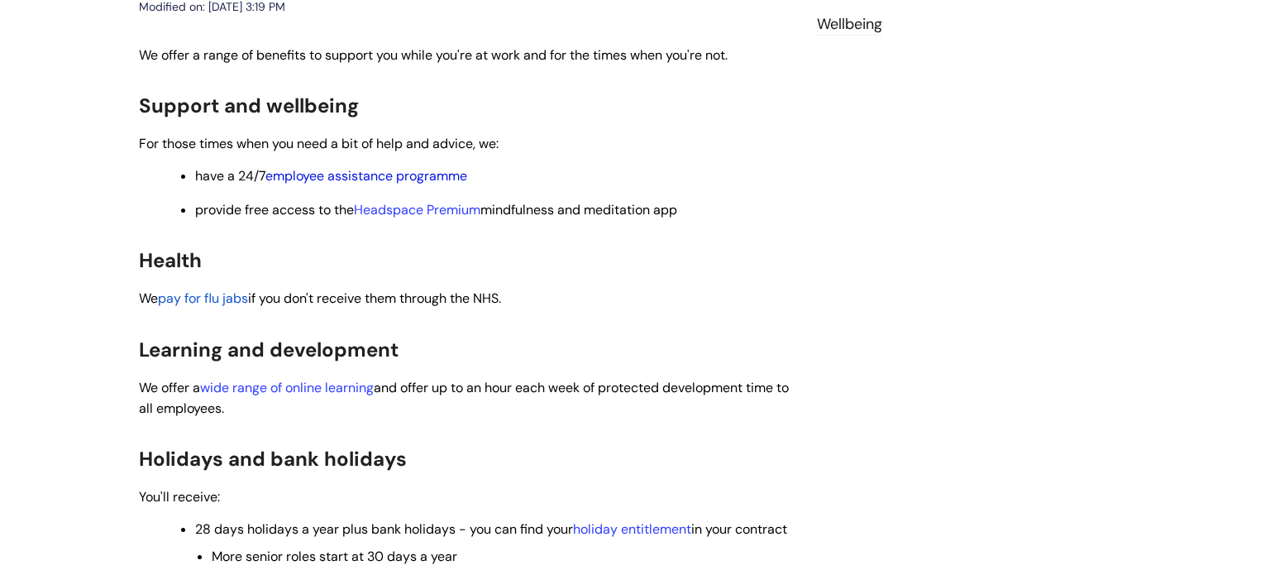
click at [388, 172] on link "employee assistance programme" at bounding box center [366, 175] width 202 height 17
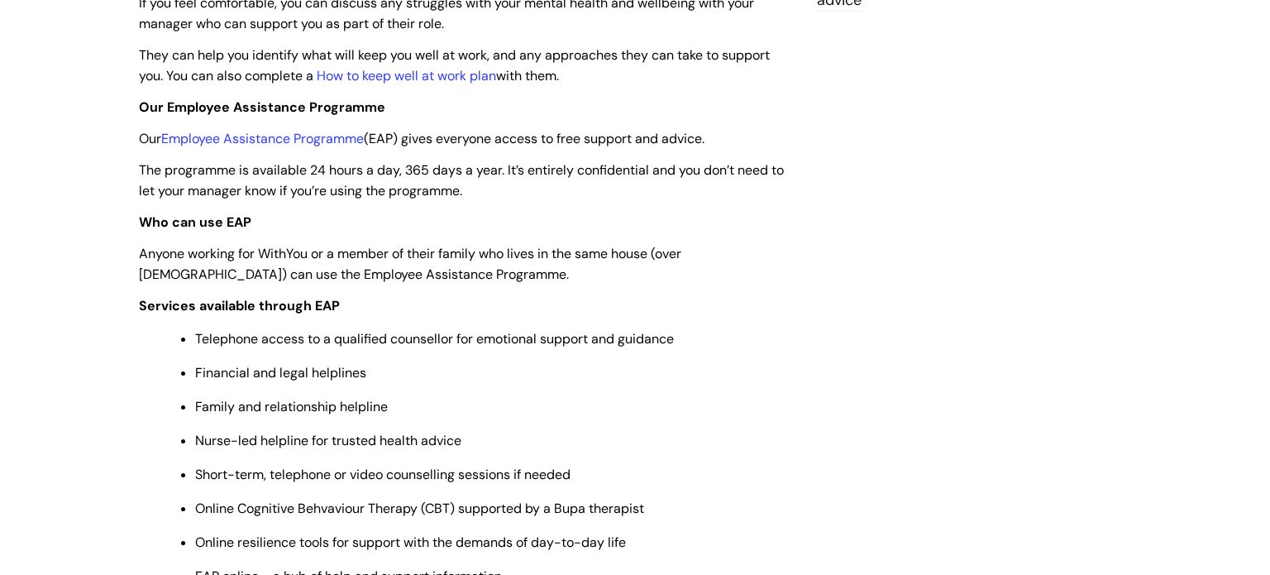
scroll to position [568, 0]
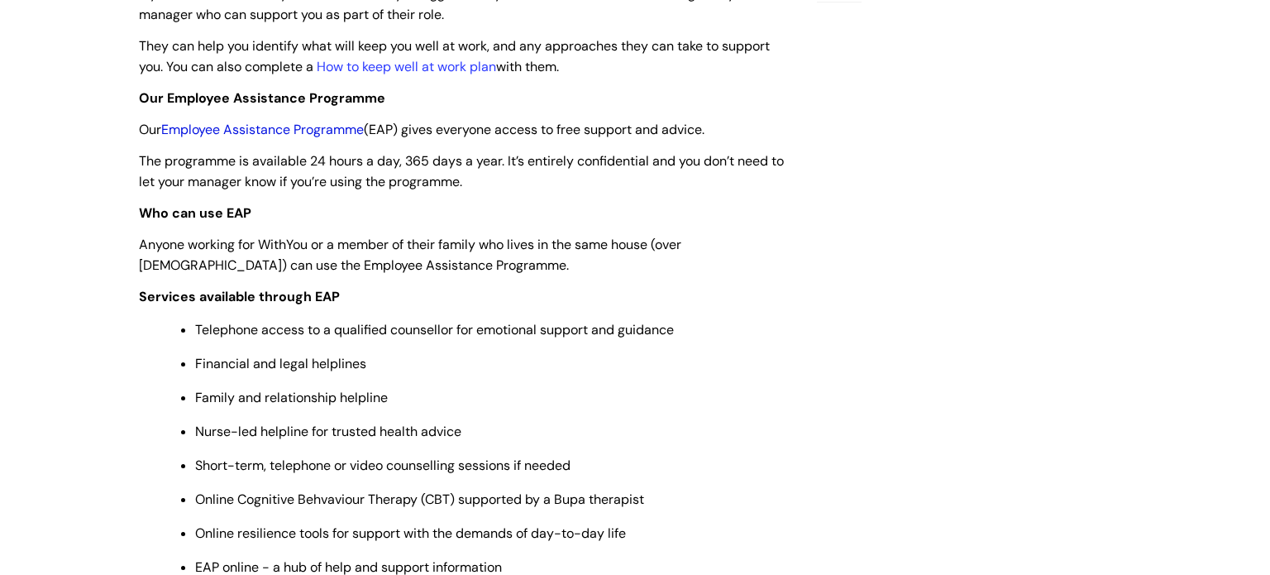
click at [256, 136] on link "Employee Assistance Programme" at bounding box center [262, 129] width 203 height 17
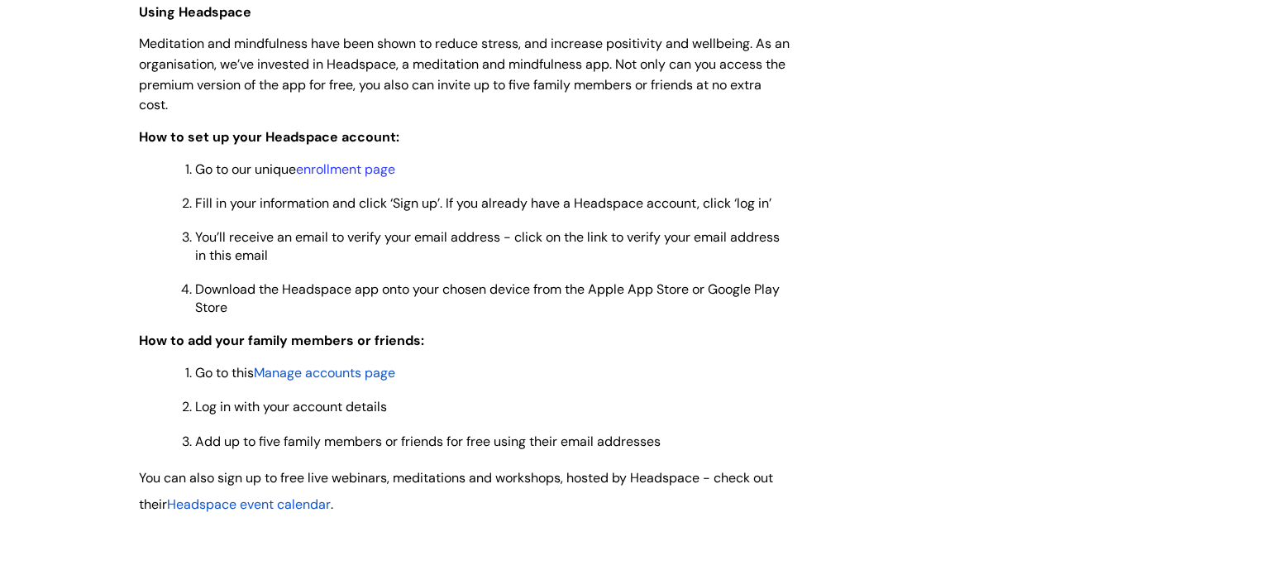
scroll to position [1354, 0]
click at [371, 176] on link "enrollment page" at bounding box center [345, 167] width 99 height 17
